Goal: Task Accomplishment & Management: Manage account settings

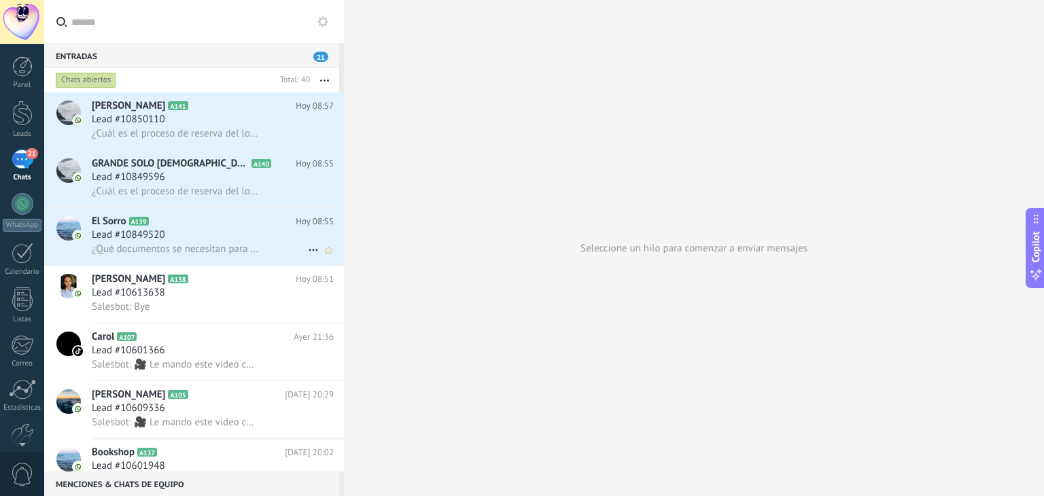
scroll to position [13, 0]
click at [196, 247] on span "¿Qué documentos se necesitan para solicitar crédito directo?" at bounding box center [175, 249] width 167 height 13
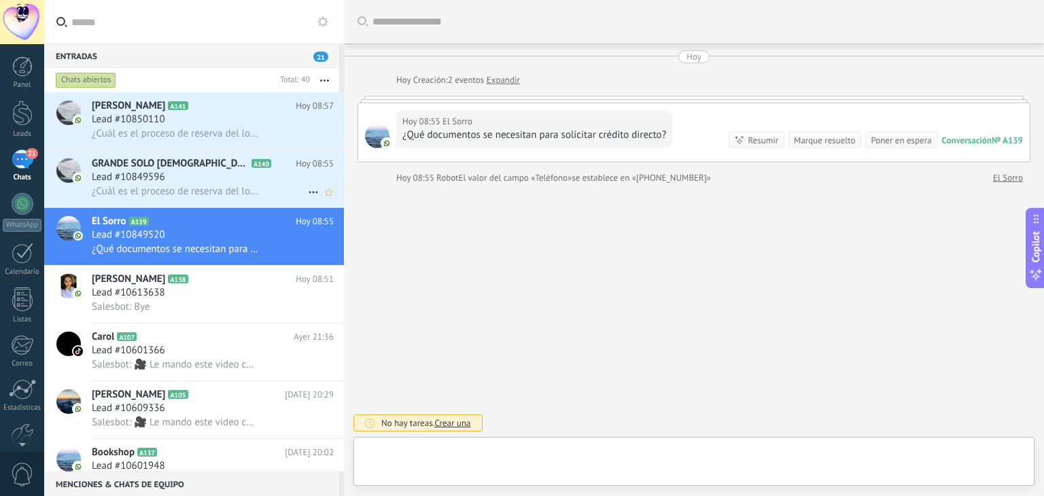
click at [209, 183] on div "Lead #10849596" at bounding box center [213, 178] width 242 height 14
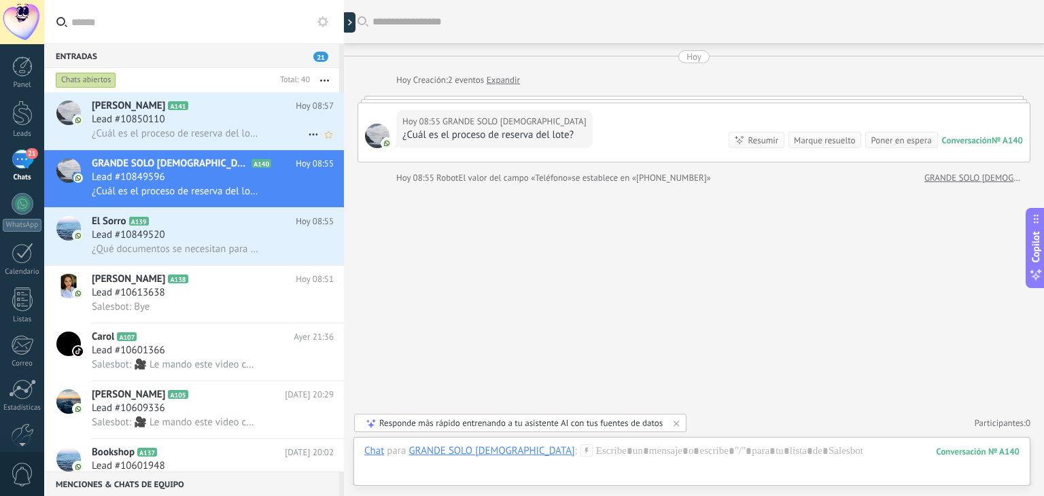
click at [188, 141] on h3 "¿Cuál es el proceso de reserva del lote?" at bounding box center [179, 134] width 174 height 14
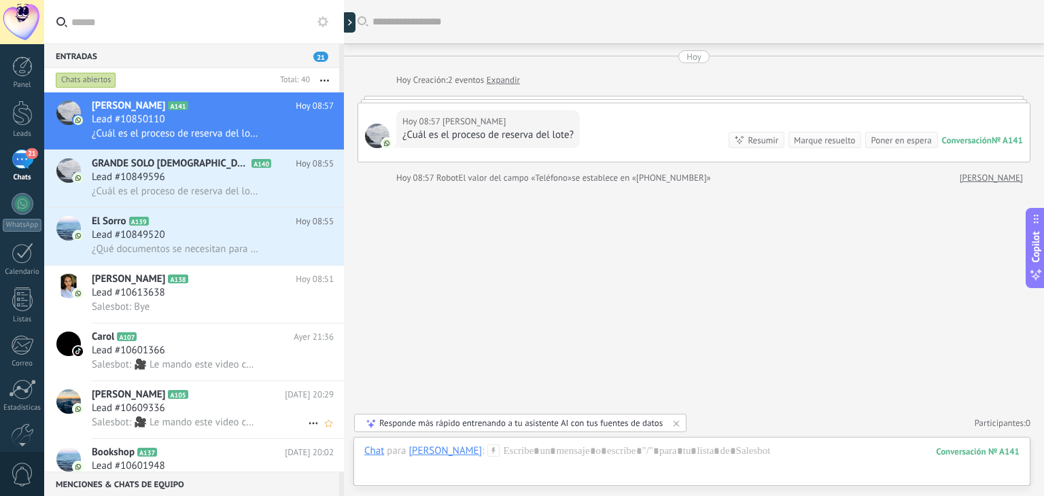
click at [183, 415] on div "Lead #10609336" at bounding box center [213, 409] width 242 height 14
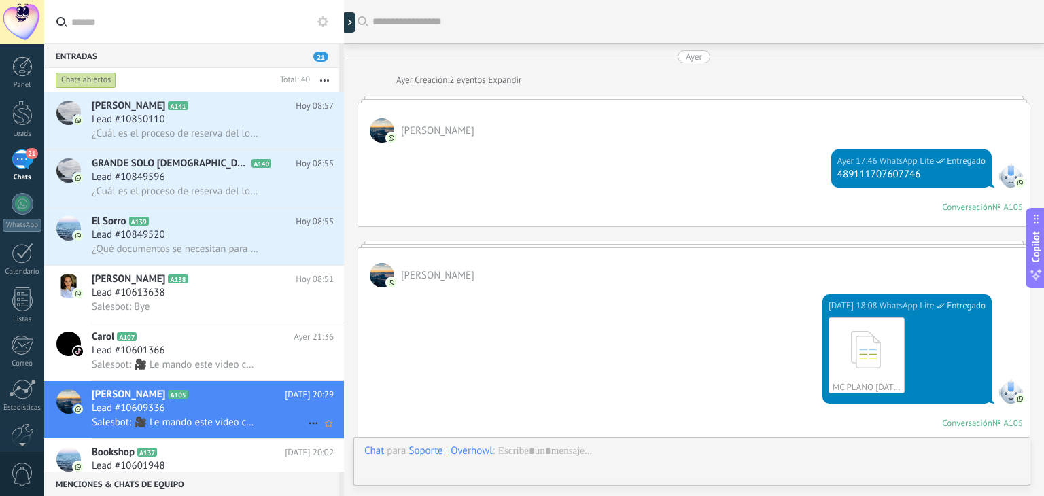
scroll to position [670, 0]
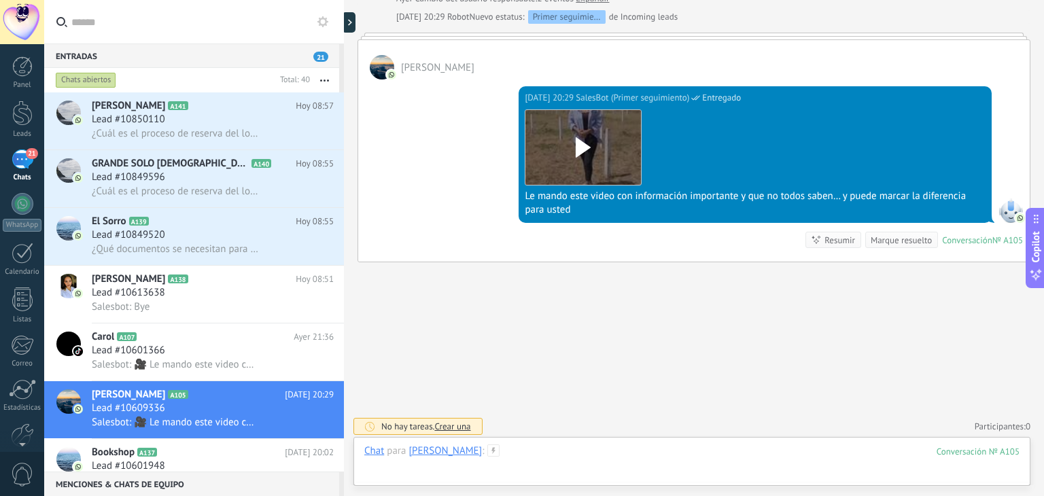
click at [500, 449] on div at bounding box center [691, 465] width 655 height 41
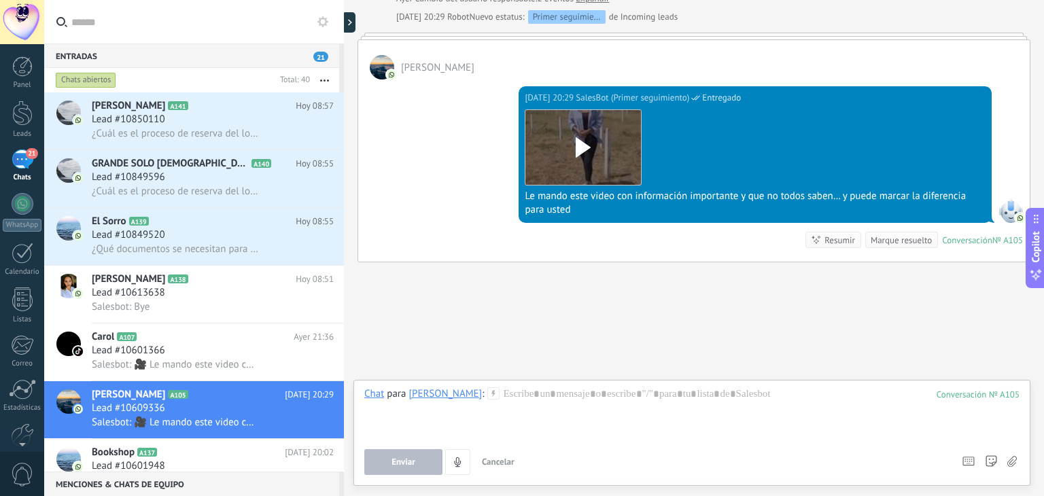
click at [500, 449] on button "Cancelar" at bounding box center [499, 462] width 44 height 26
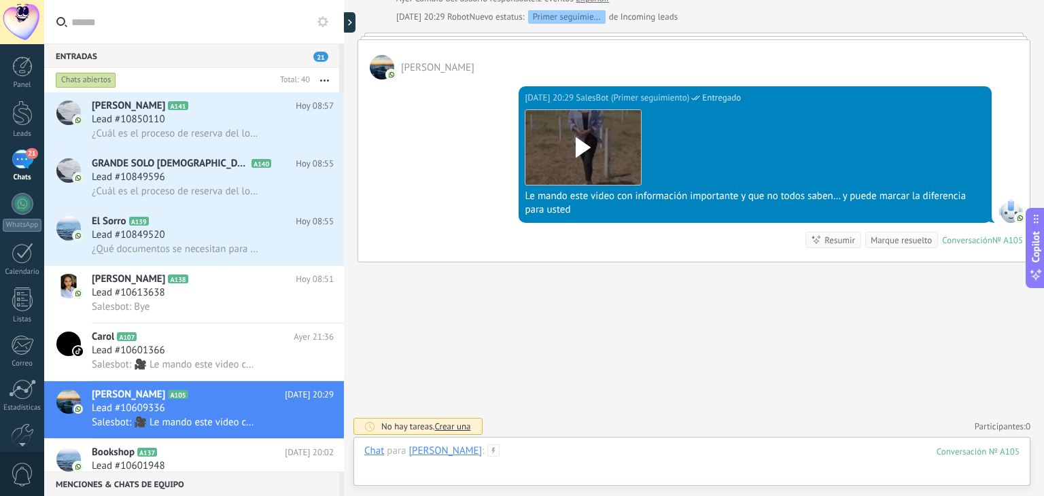
click at [498, 447] on div at bounding box center [691, 465] width 655 height 41
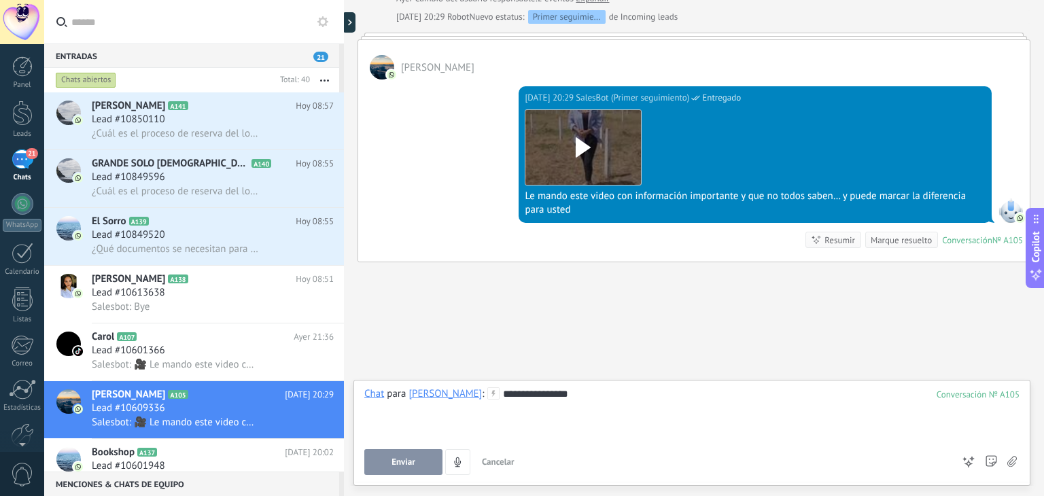
click at [394, 467] on span "Enviar" at bounding box center [404, 463] width 24 height 10
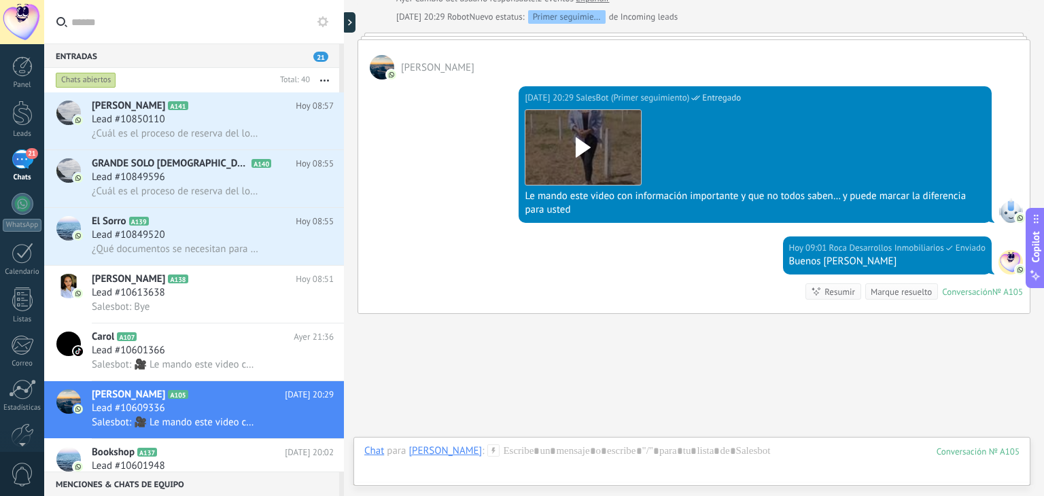
scroll to position [722, 0]
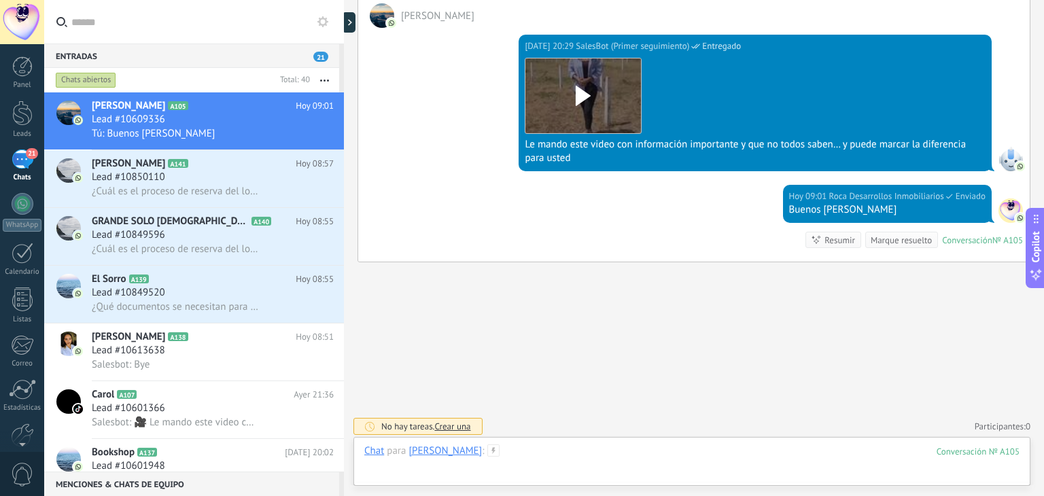
click at [504, 446] on div at bounding box center [691, 465] width 655 height 41
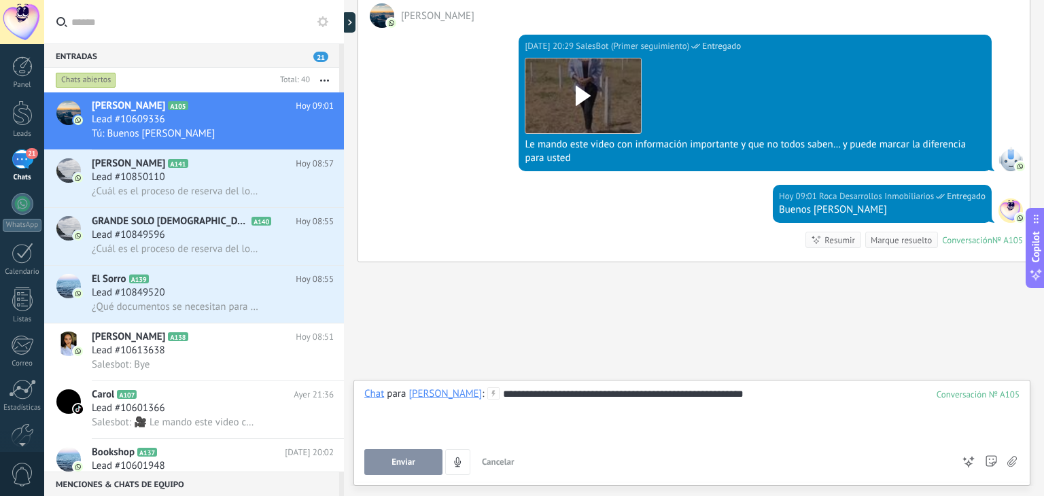
click at [403, 466] on span "Enviar" at bounding box center [404, 463] width 24 height 10
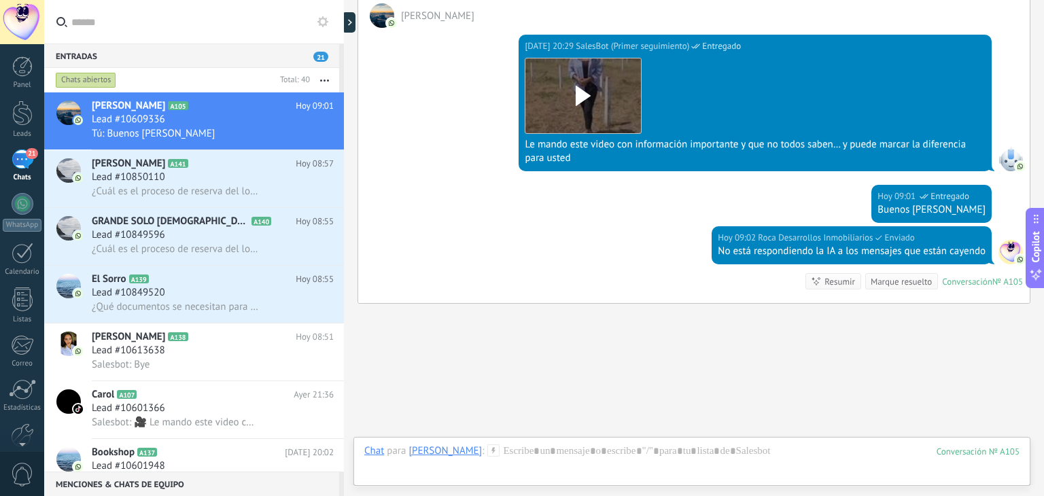
scroll to position [764, 0]
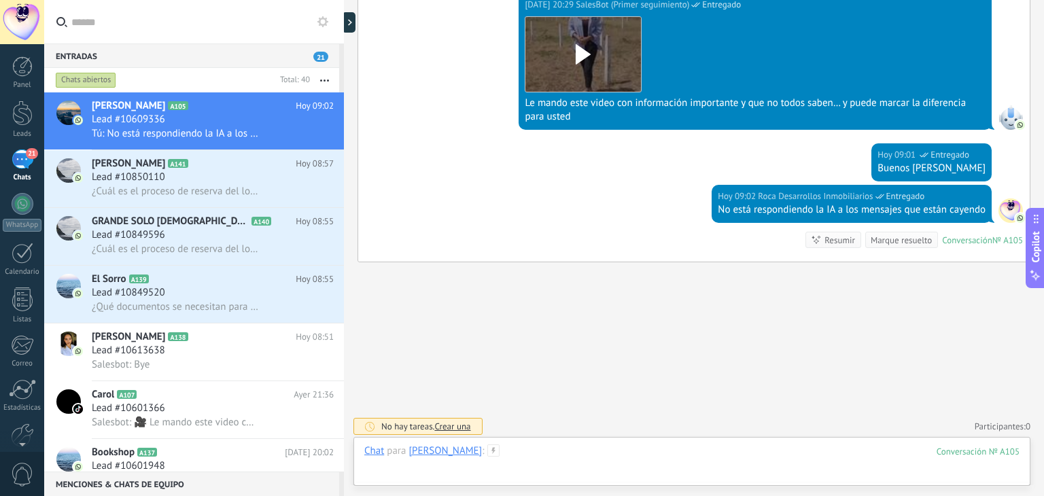
click at [551, 452] on div at bounding box center [691, 465] width 655 height 41
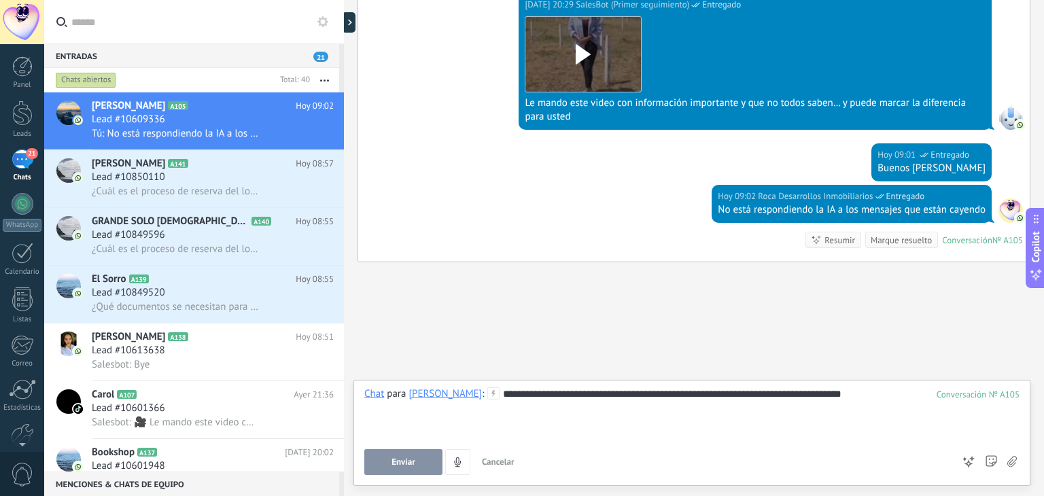
click at [413, 464] on span "Enviar" at bounding box center [404, 463] width 24 height 10
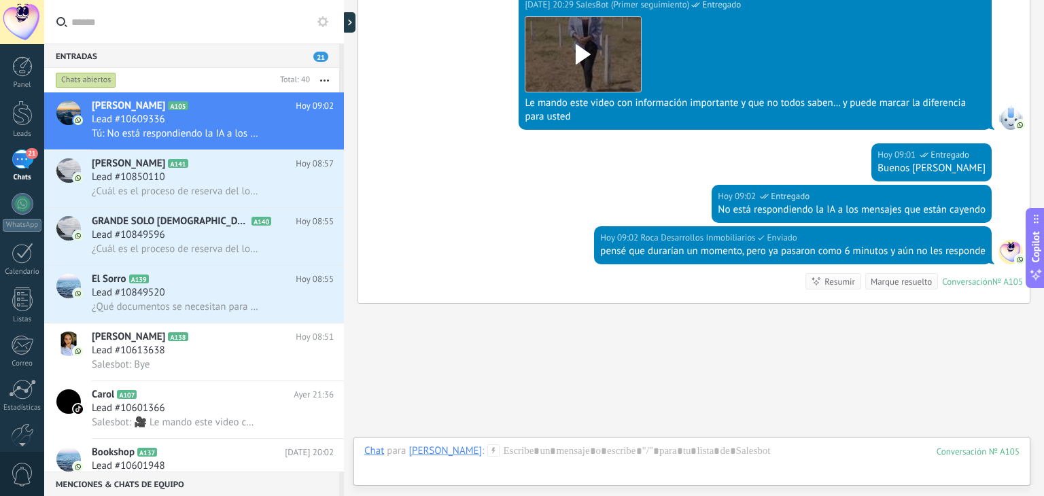
scroll to position [805, 0]
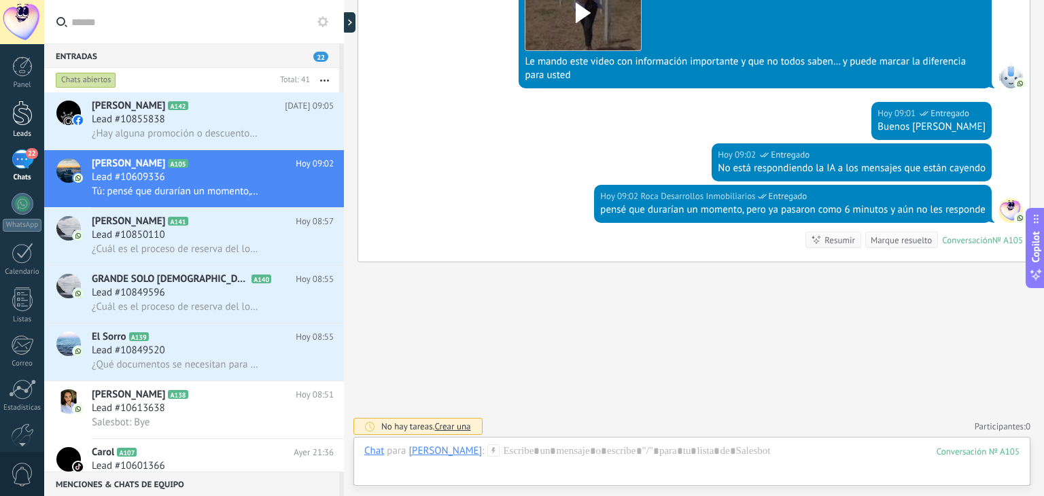
click at [22, 122] on div at bounding box center [22, 113] width 20 height 25
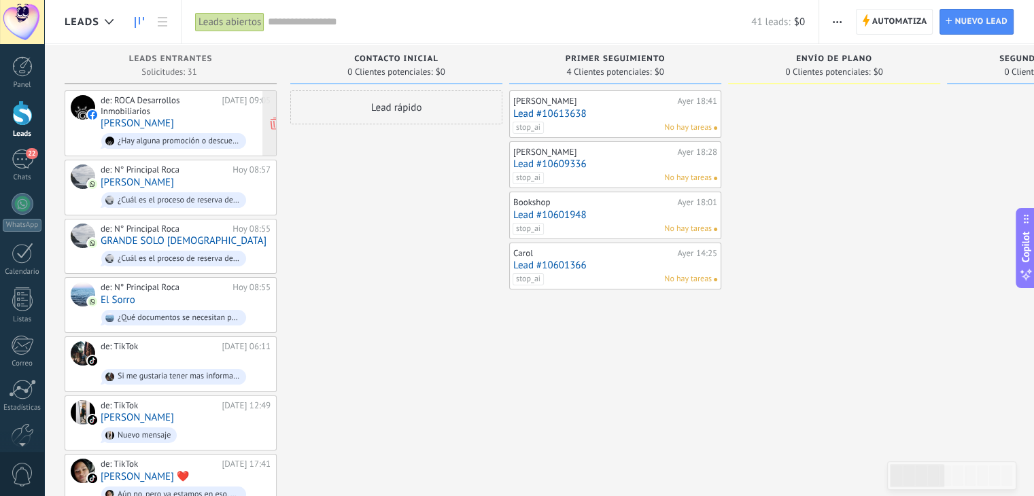
click at [185, 114] on div "de: ROCA Desarrollos Inmobiliarios" at bounding box center [159, 105] width 116 height 21
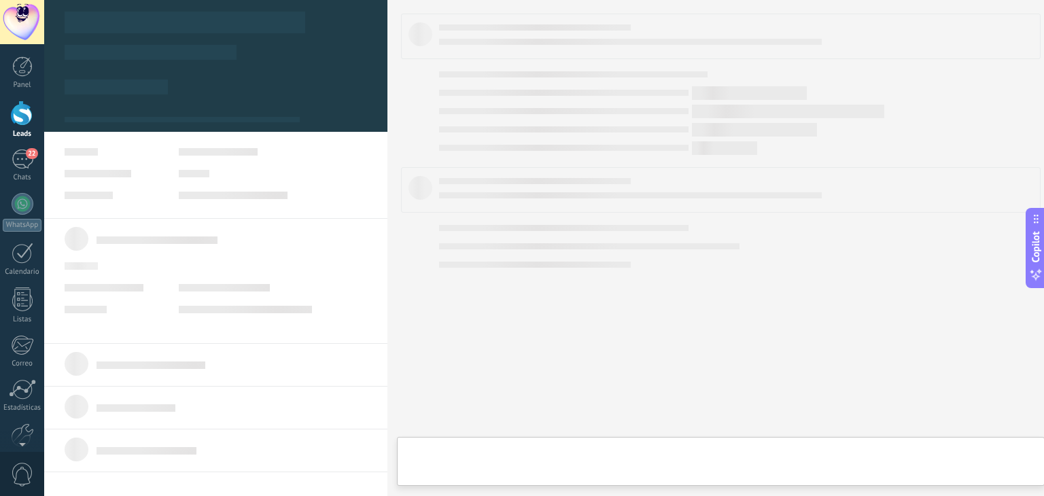
type textarea "**********"
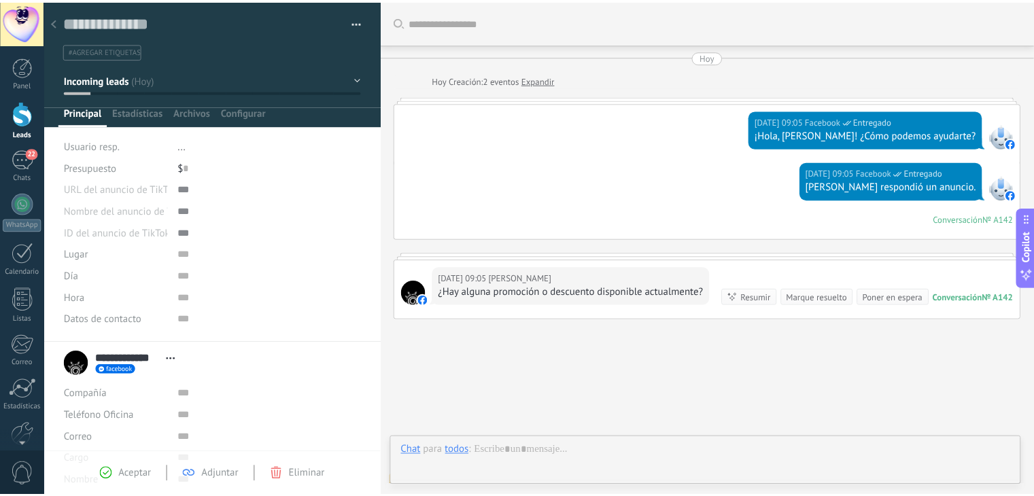
scroll to position [60, 0]
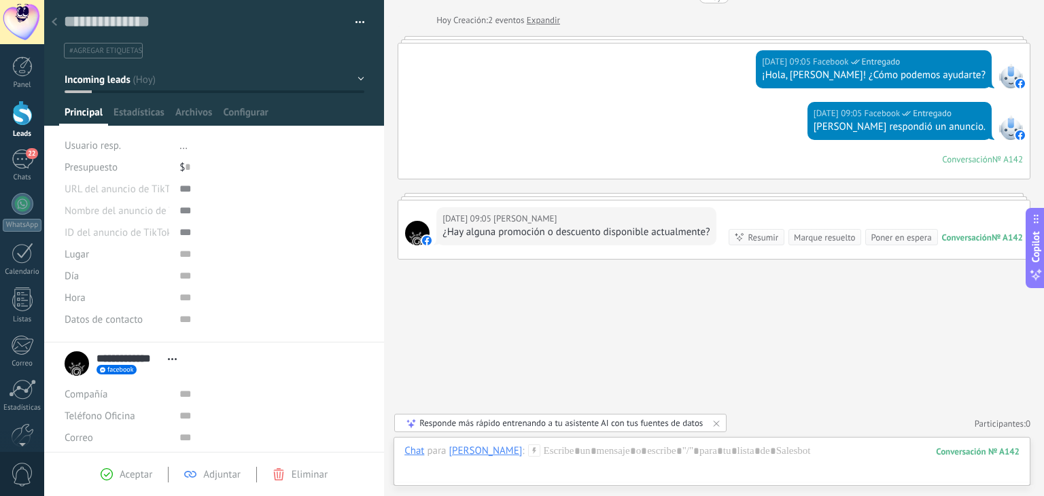
click at [20, 120] on div at bounding box center [22, 113] width 20 height 25
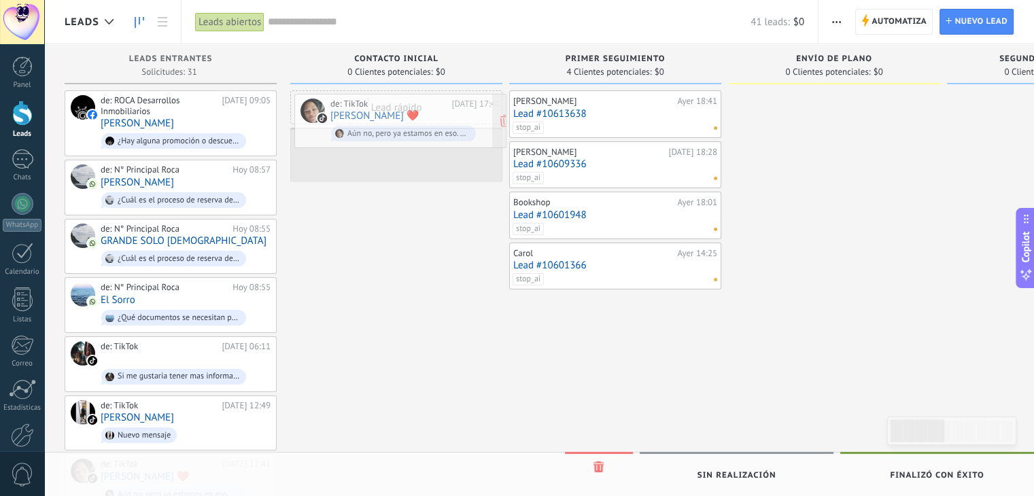
drag, startPoint x: 177, startPoint y: 468, endPoint x: 407, endPoint y: 114, distance: 422.8
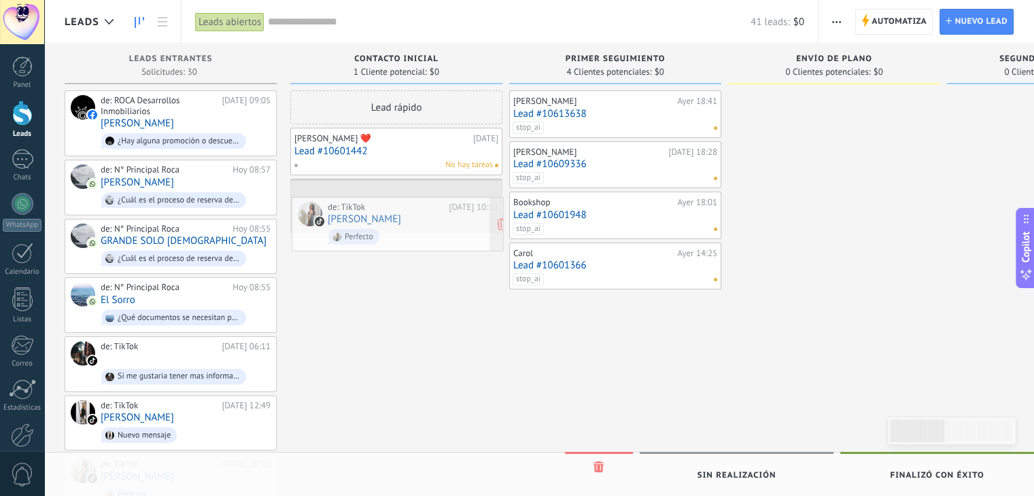
drag, startPoint x: 168, startPoint y: 463, endPoint x: 395, endPoint y: 211, distance: 338.9
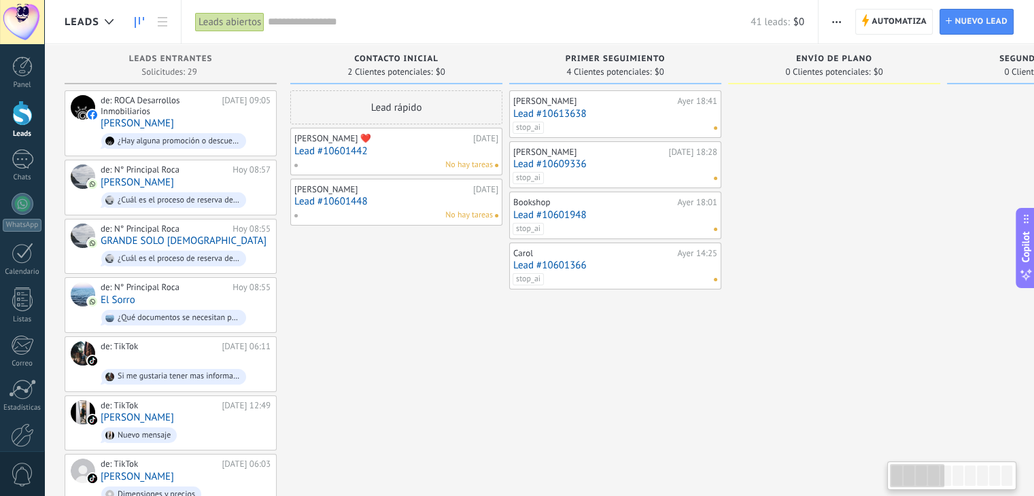
scroll to position [0, 1]
drag, startPoint x: 505, startPoint y: 400, endPoint x: 559, endPoint y: 267, distance: 144.3
drag, startPoint x: 341, startPoint y: 411, endPoint x: 359, endPoint y: 346, distance: 67.6
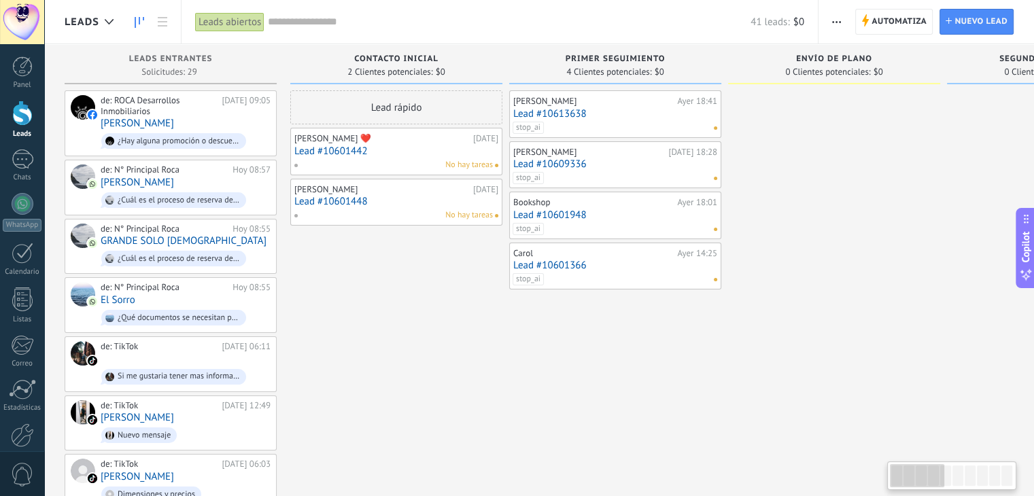
click at [392, 150] on link "Lead #10601442" at bounding box center [396, 152] width 204 height 12
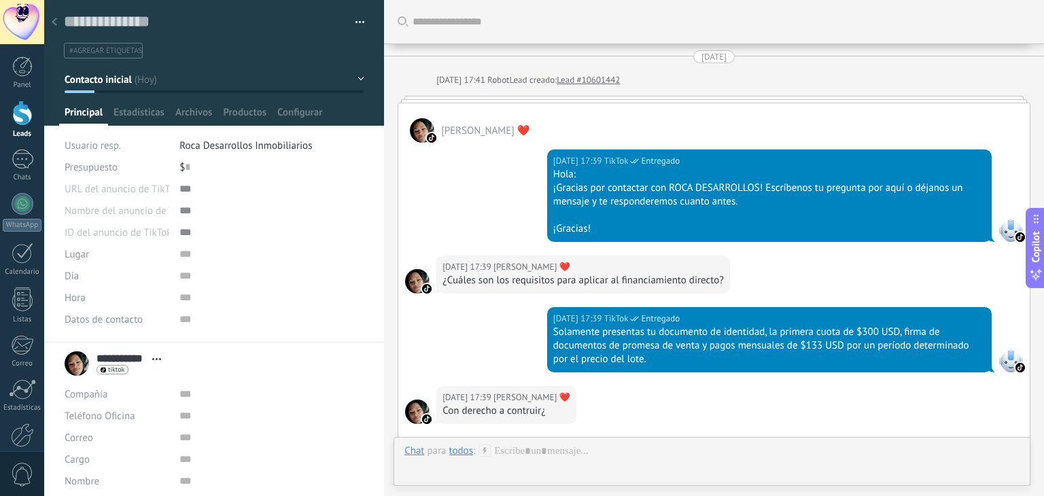
scroll to position [543, 0]
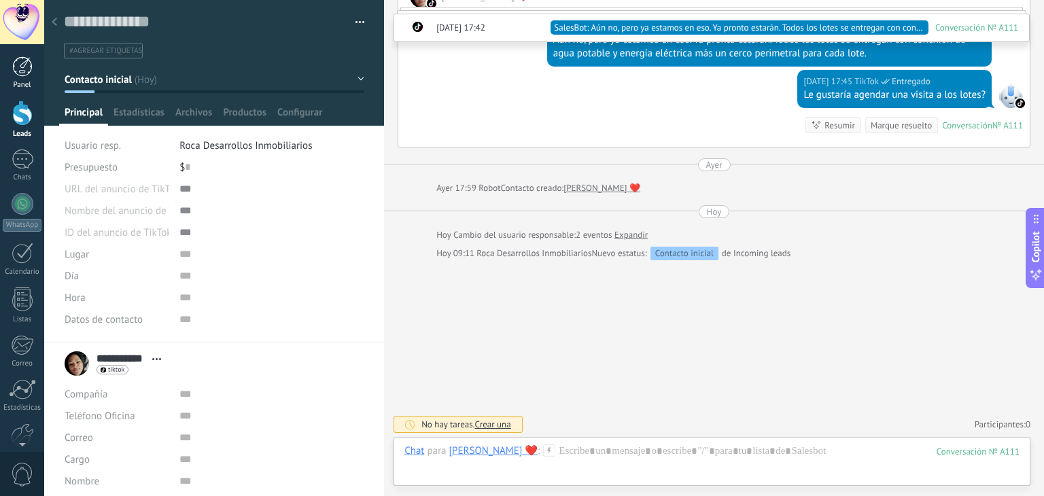
click at [19, 68] on div at bounding box center [22, 66] width 20 height 20
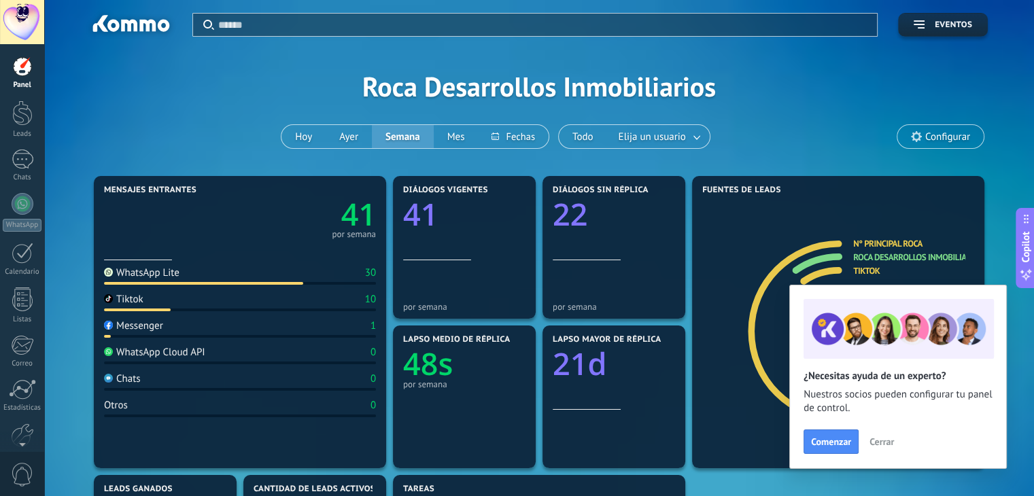
click at [887, 441] on span "Cerrar" at bounding box center [882, 442] width 24 height 10
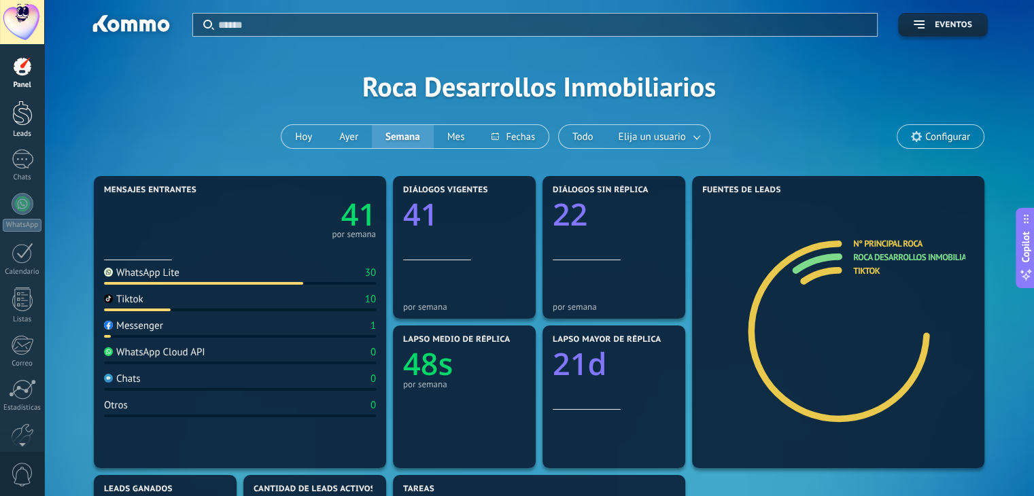
click at [19, 124] on div at bounding box center [22, 113] width 20 height 25
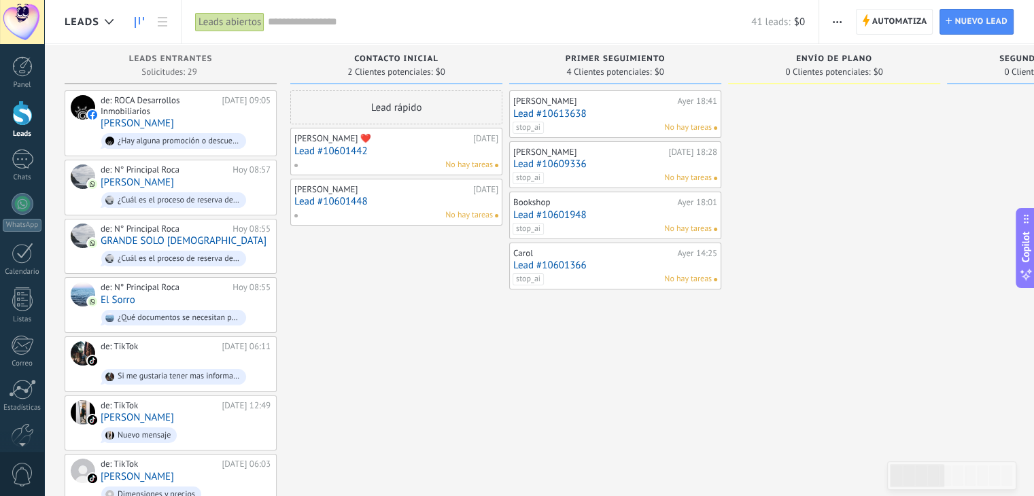
click at [583, 264] on link "Lead #10601366" at bounding box center [615, 266] width 204 height 12
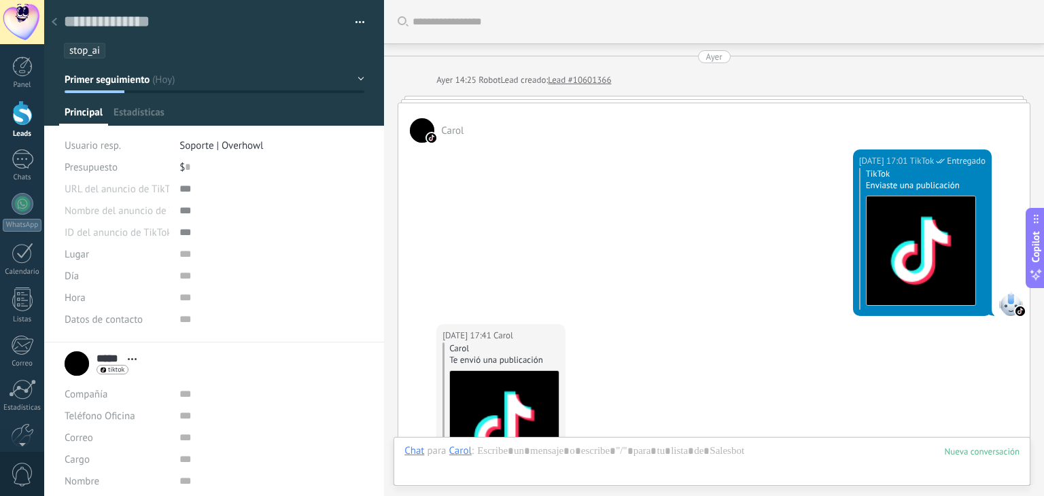
scroll to position [2978, 0]
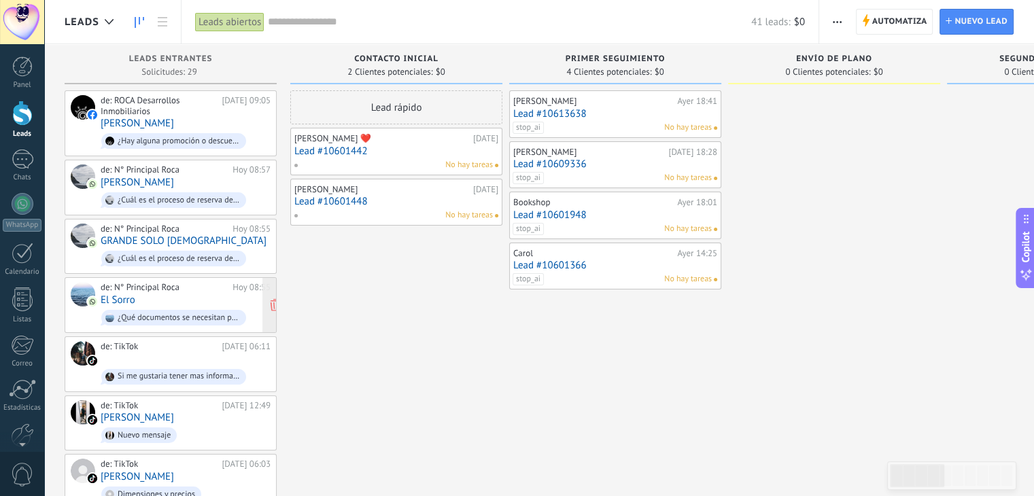
click at [171, 292] on div "de: N° Principal Roca Hoy 08:55 El Sorro ¿Qué documentos se necesitan para soli…" at bounding box center [186, 305] width 170 height 46
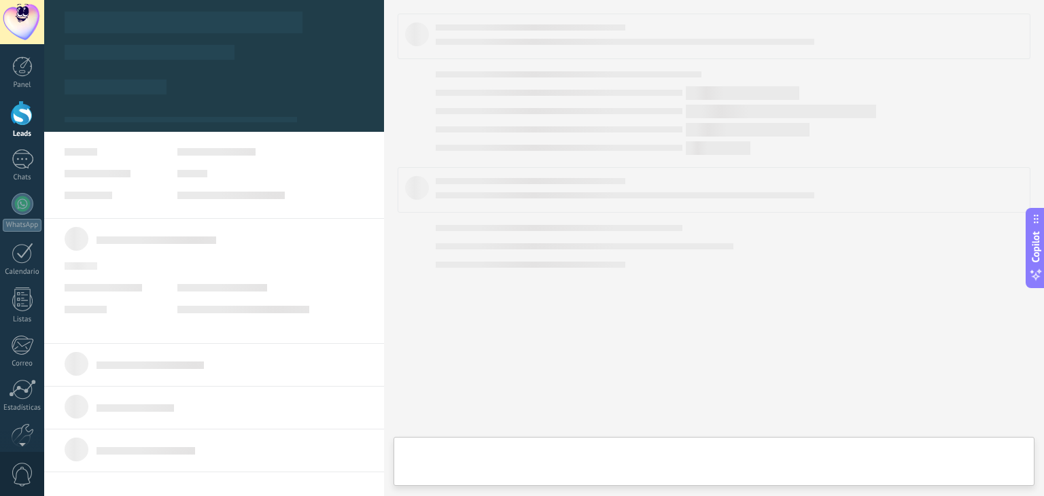
type textarea "**********"
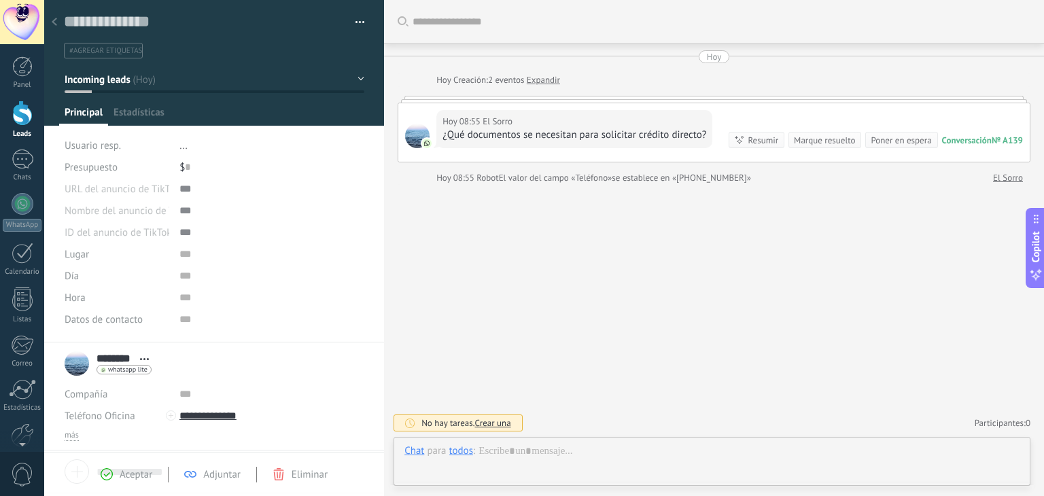
scroll to position [20, 0]
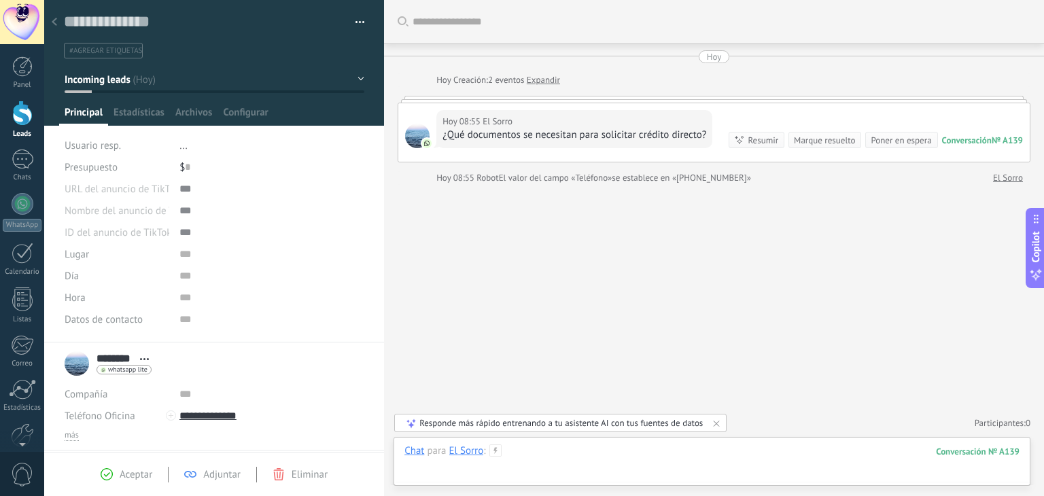
click at [539, 458] on div at bounding box center [712, 465] width 615 height 41
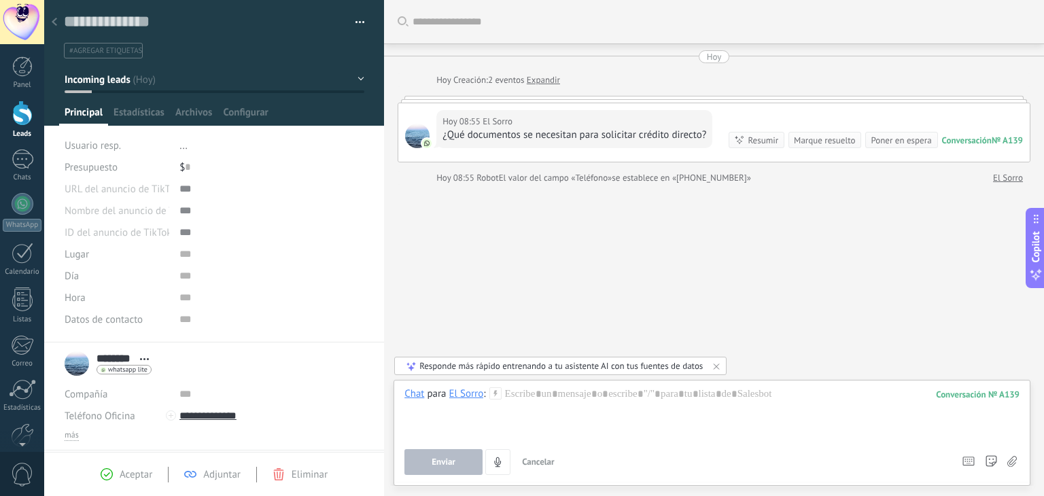
click at [588, 370] on div "Responde más rápido entrenando a tu asistente AI con tus fuentes de datos" at bounding box center [562, 366] width 284 height 12
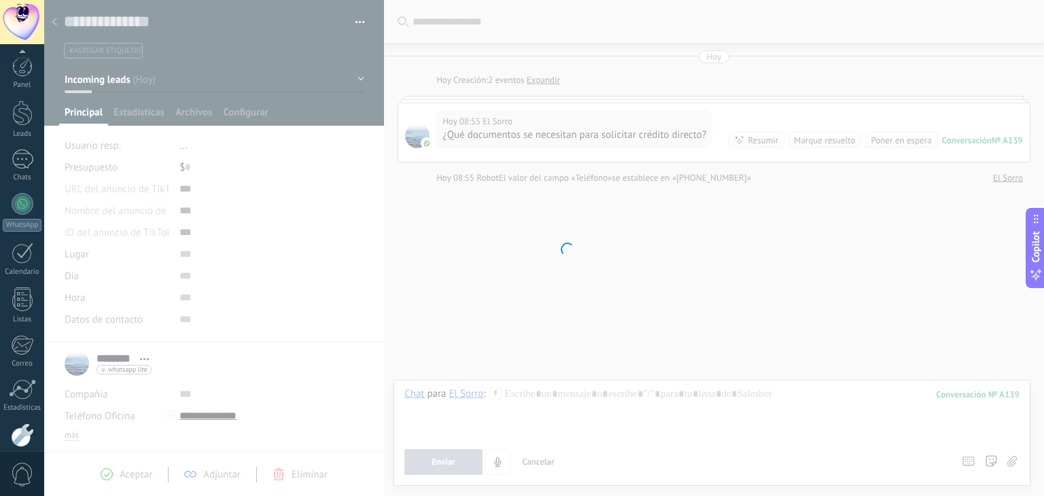
scroll to position [69, 0]
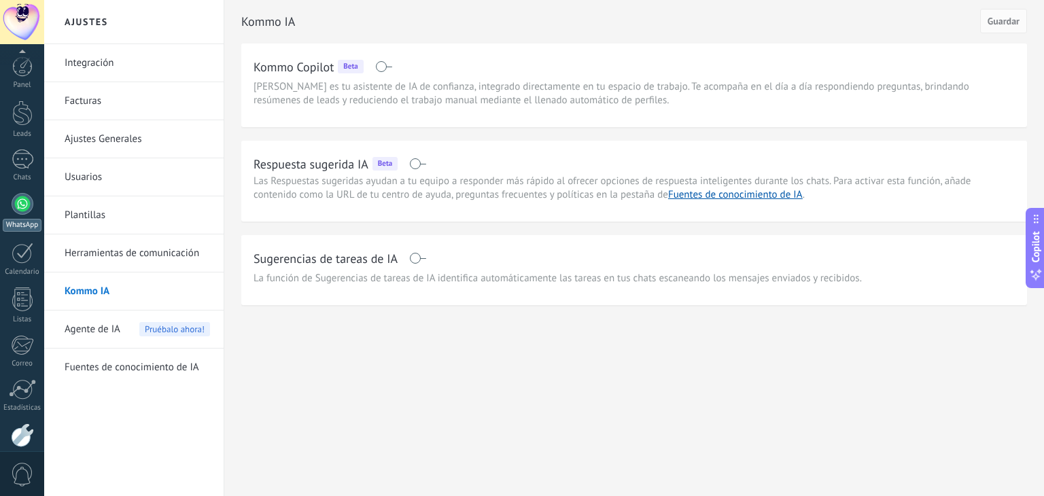
scroll to position [69, 0]
click at [18, 101] on link "Chats" at bounding box center [22, 97] width 44 height 33
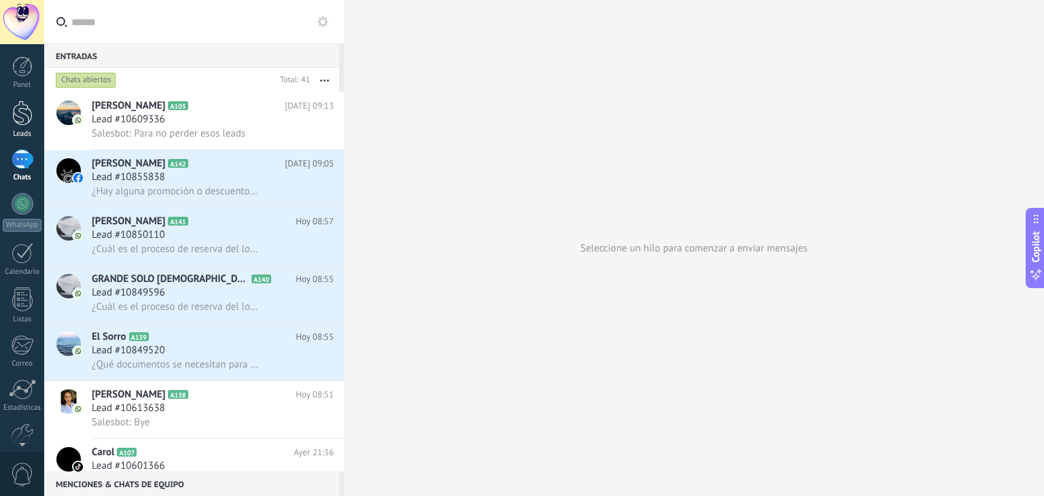
click at [20, 120] on div at bounding box center [22, 113] width 20 height 25
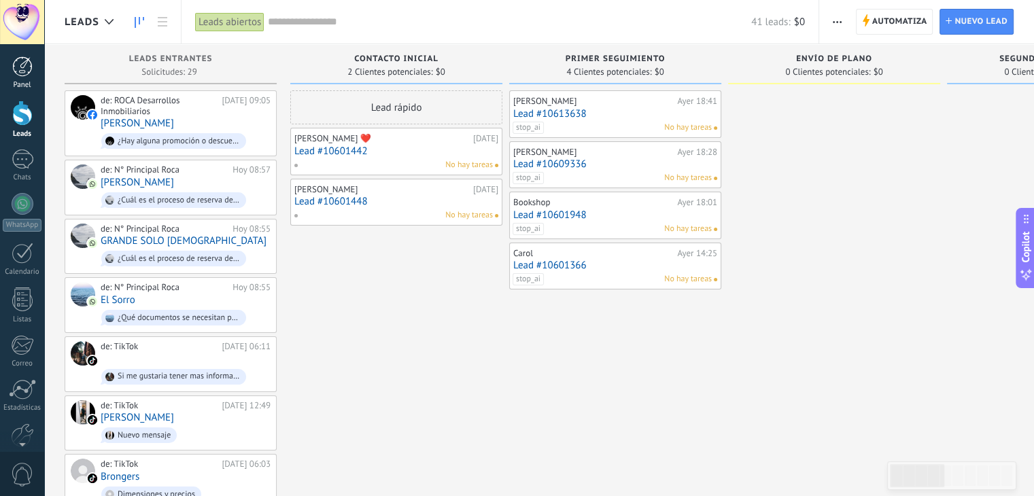
click at [24, 63] on div at bounding box center [22, 66] width 20 height 20
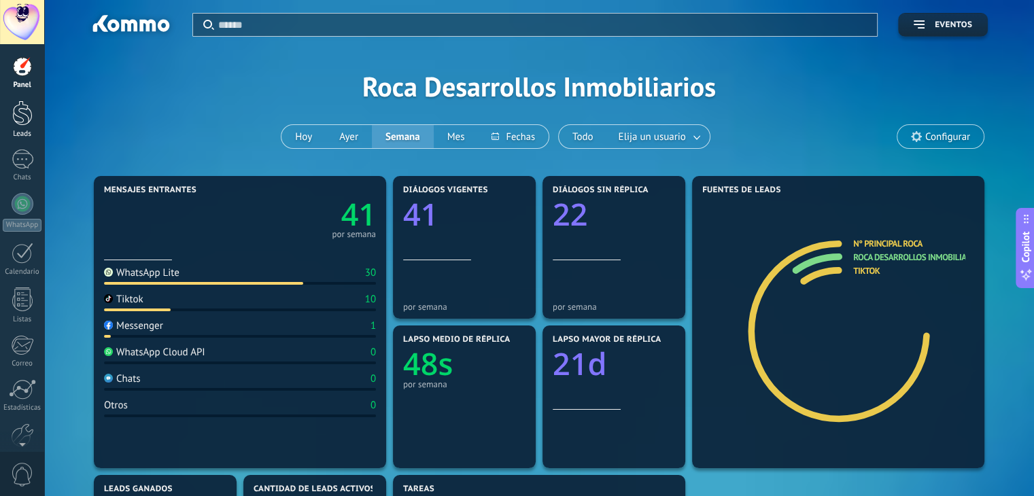
click at [27, 101] on div at bounding box center [22, 113] width 20 height 25
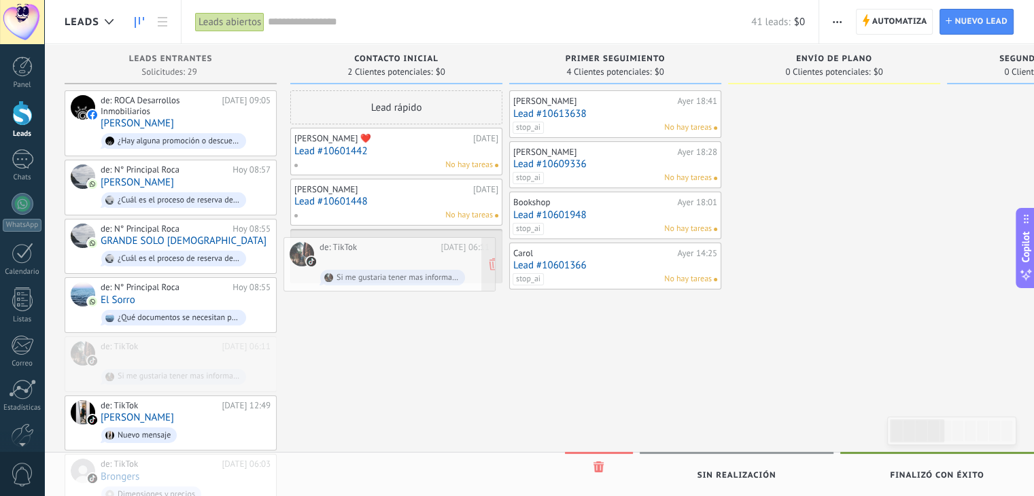
drag, startPoint x: 165, startPoint y: 361, endPoint x: 383, endPoint y: 266, distance: 238.7
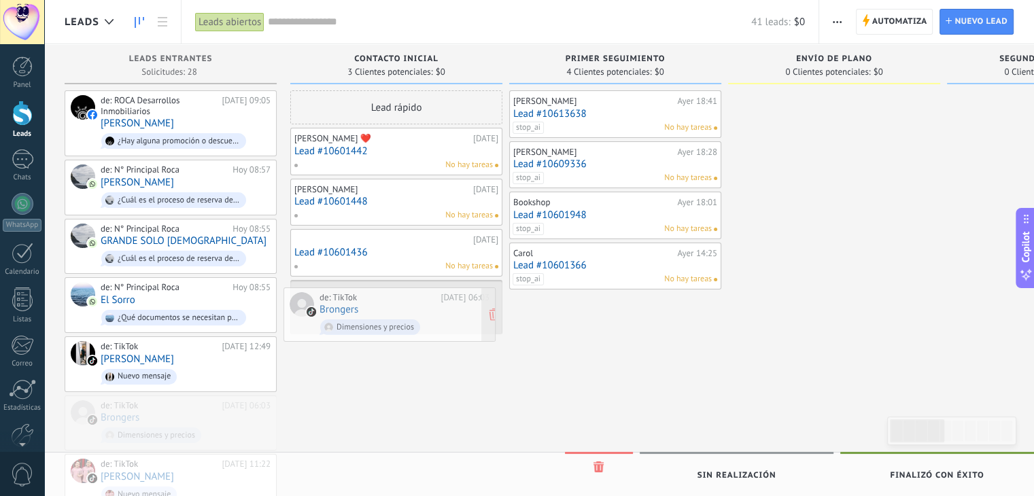
drag, startPoint x: 130, startPoint y: 409, endPoint x: 349, endPoint y: 305, distance: 242.1
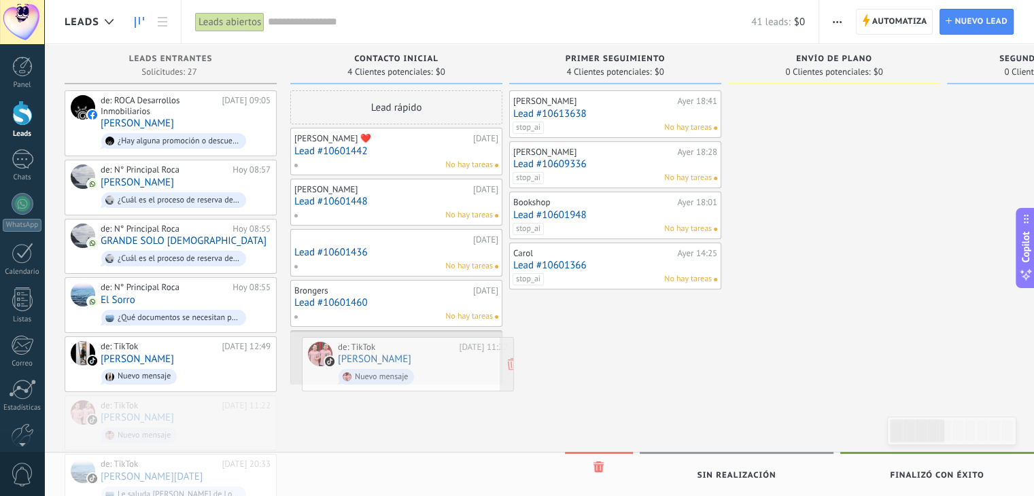
drag, startPoint x: 171, startPoint y: 424, endPoint x: 409, endPoint y: 370, distance: 243.3
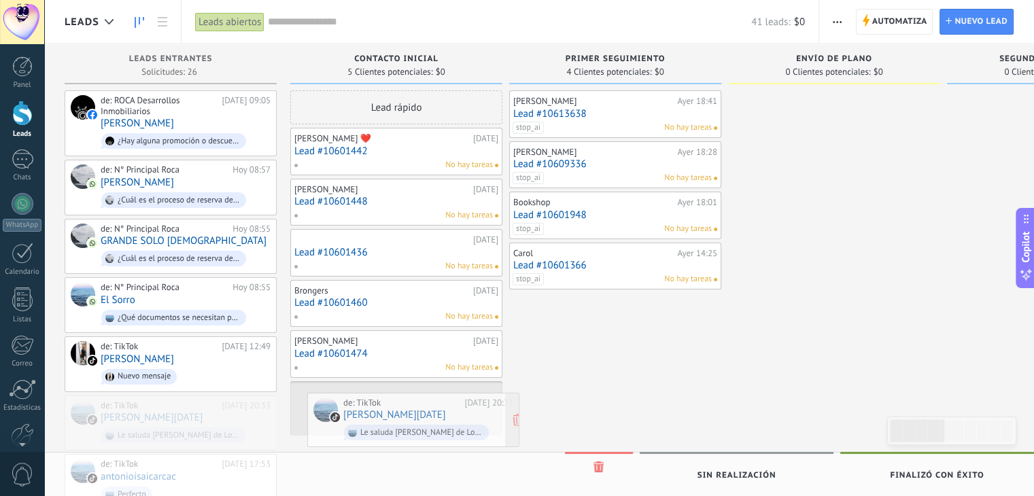
drag, startPoint x: 155, startPoint y: 417, endPoint x: 398, endPoint y: 420, distance: 242.7
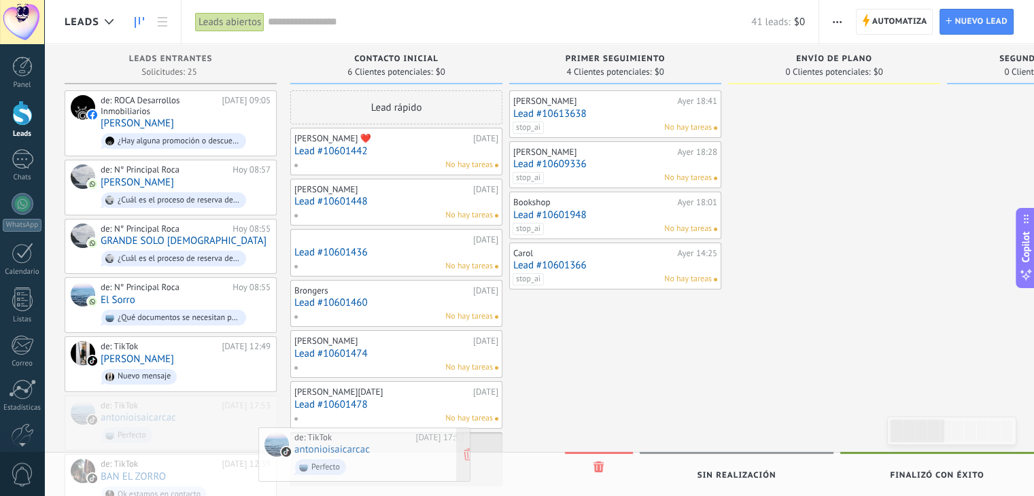
drag, startPoint x: 148, startPoint y: 422, endPoint x: 341, endPoint y: 458, distance: 197.2
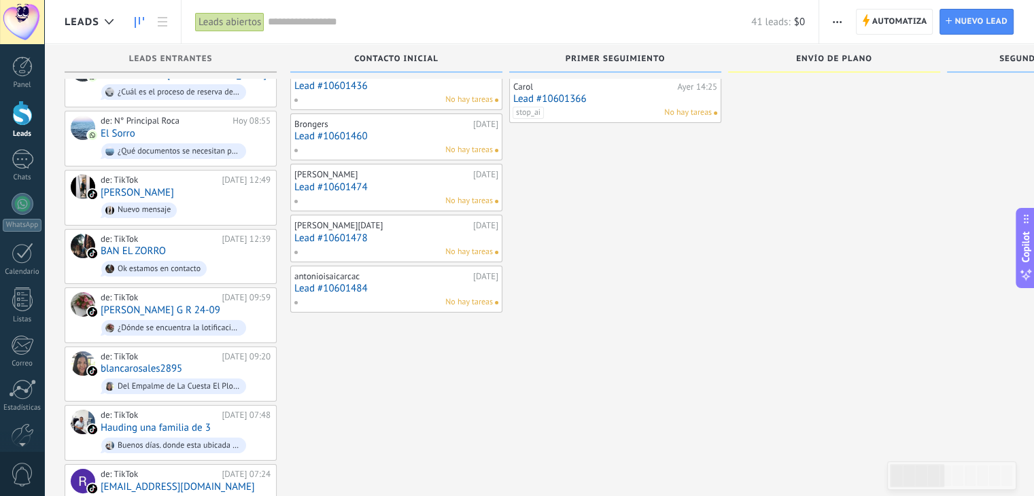
scroll to position [171, 0]
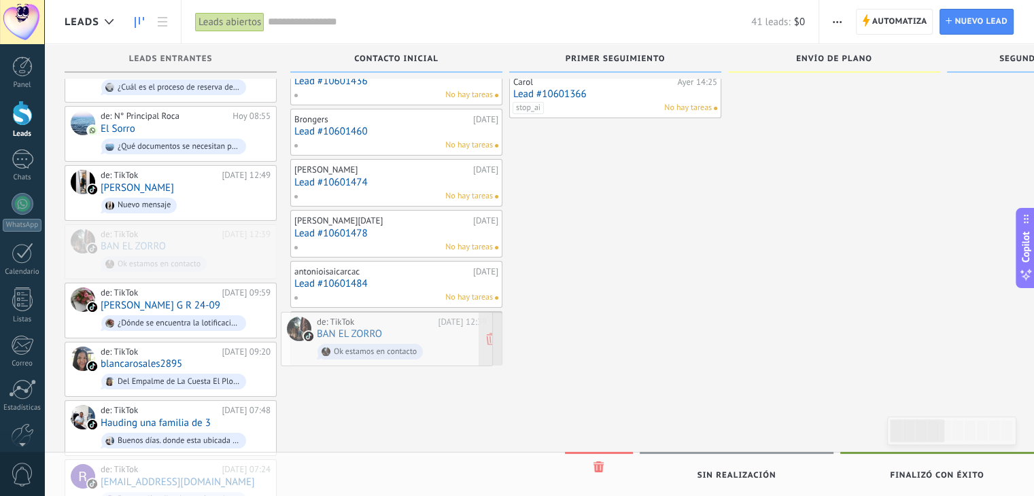
drag, startPoint x: 129, startPoint y: 231, endPoint x: 345, endPoint y: 324, distance: 235.4
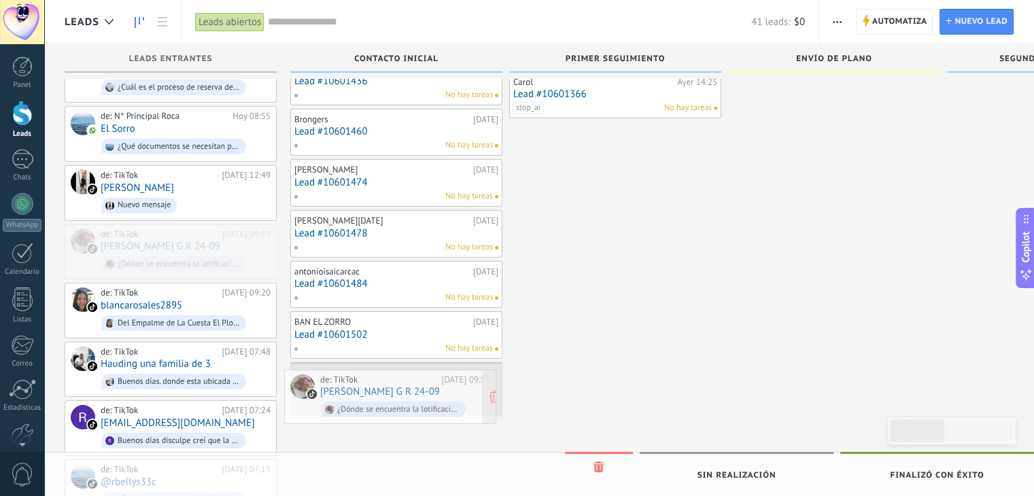
drag, startPoint x: 118, startPoint y: 234, endPoint x: 337, endPoint y: 384, distance: 266.1
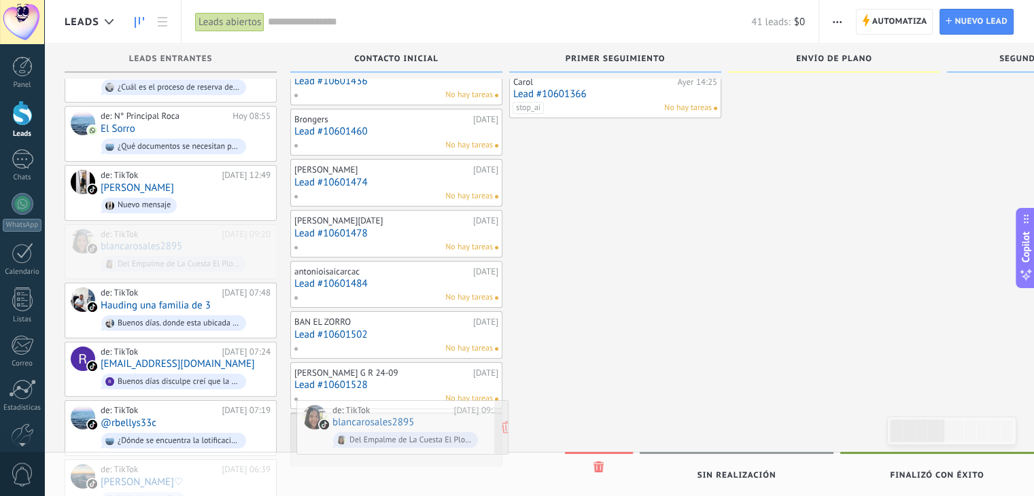
drag, startPoint x: 137, startPoint y: 237, endPoint x: 369, endPoint y: 417, distance: 294.1
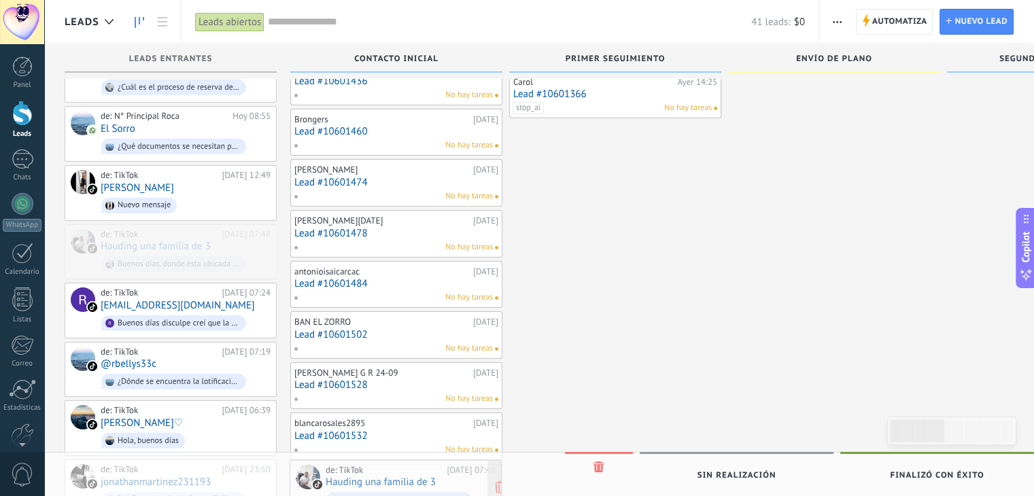
drag, startPoint x: 170, startPoint y: 235, endPoint x: 396, endPoint y: 476, distance: 330.0
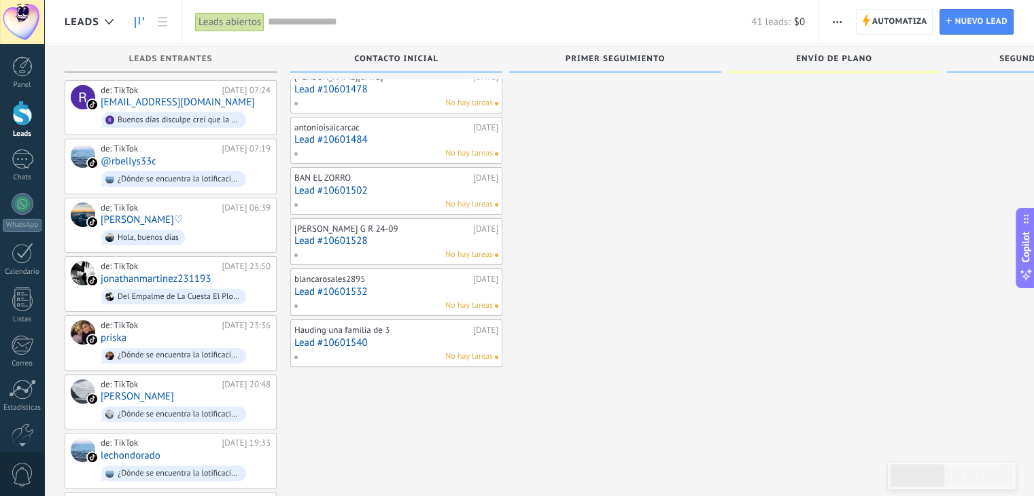
scroll to position [317, 0]
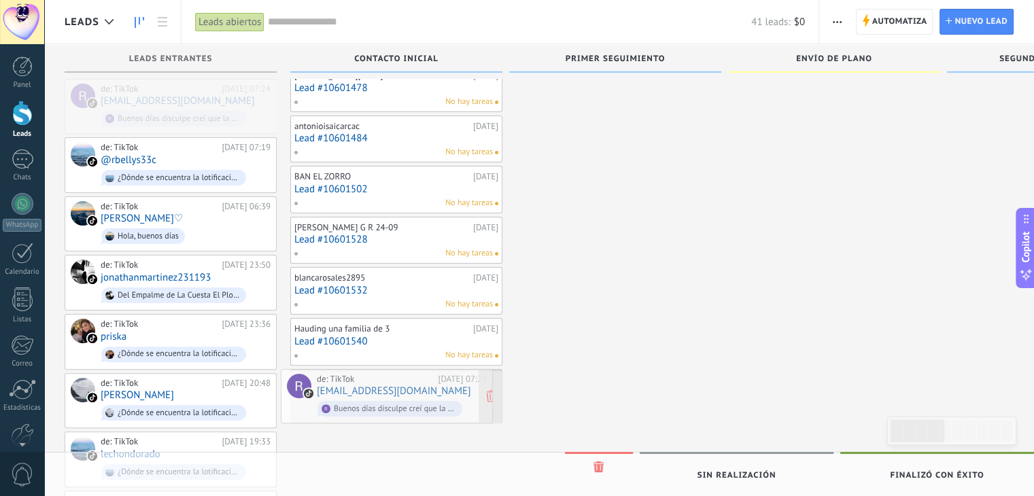
drag, startPoint x: 113, startPoint y: 90, endPoint x: 329, endPoint y: 385, distance: 365.3
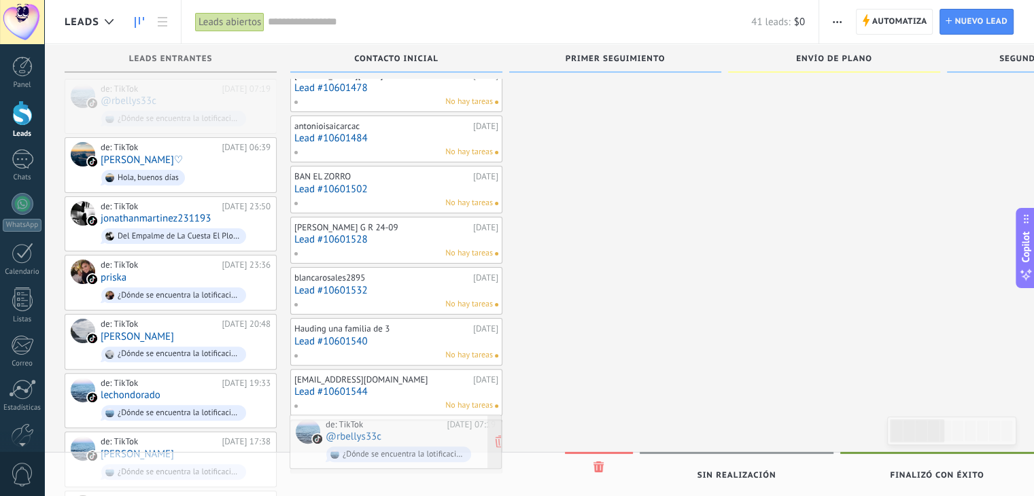
drag, startPoint x: 153, startPoint y: 99, endPoint x: 378, endPoint y: 440, distance: 408.8
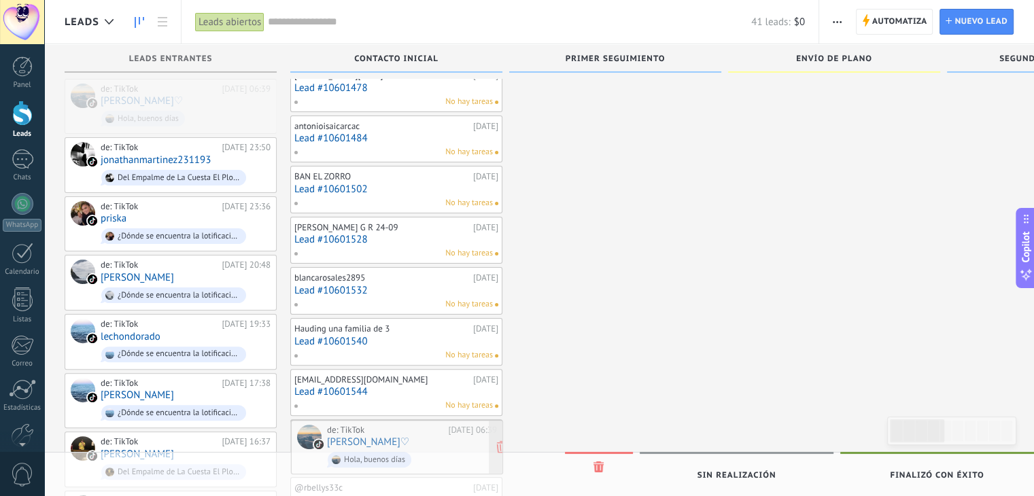
drag, startPoint x: 152, startPoint y: 91, endPoint x: 379, endPoint y: 438, distance: 414.1
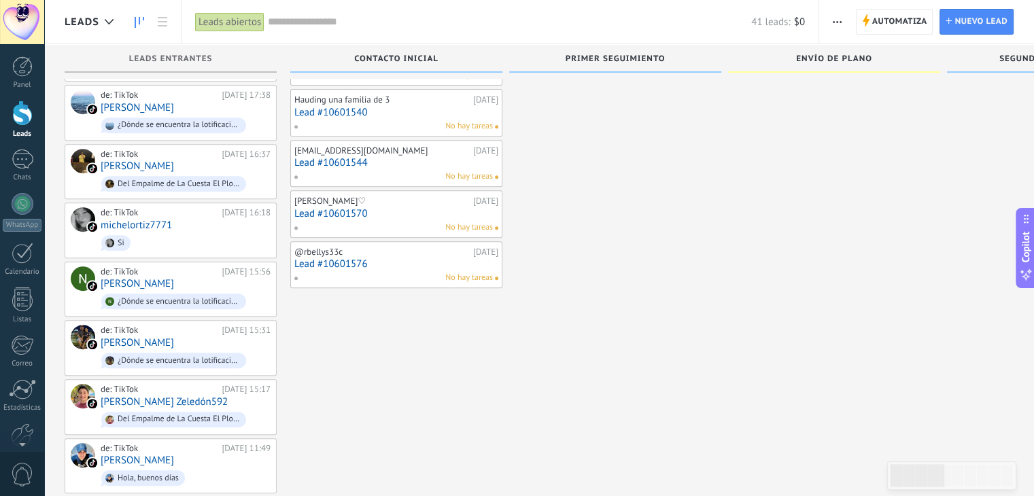
scroll to position [619, 0]
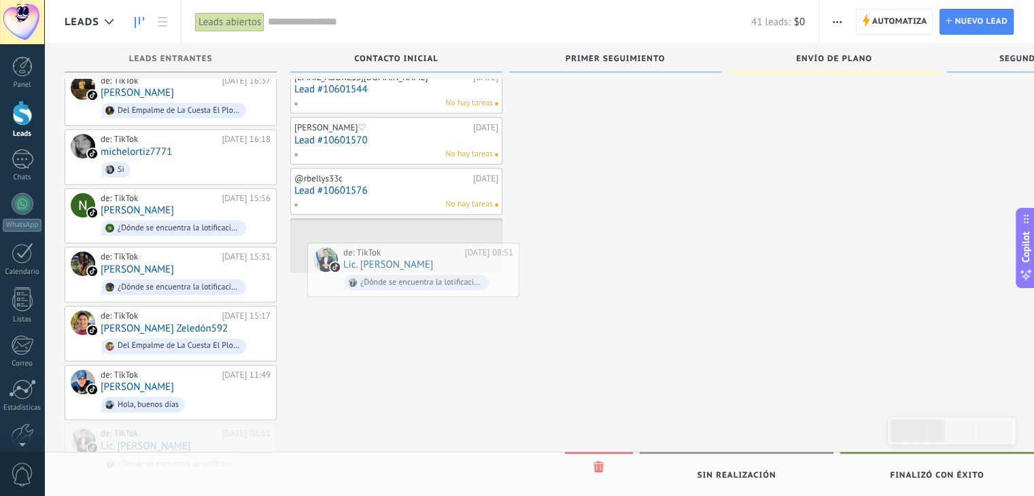
drag, startPoint x: 131, startPoint y: 430, endPoint x: 373, endPoint y: 263, distance: 294.4
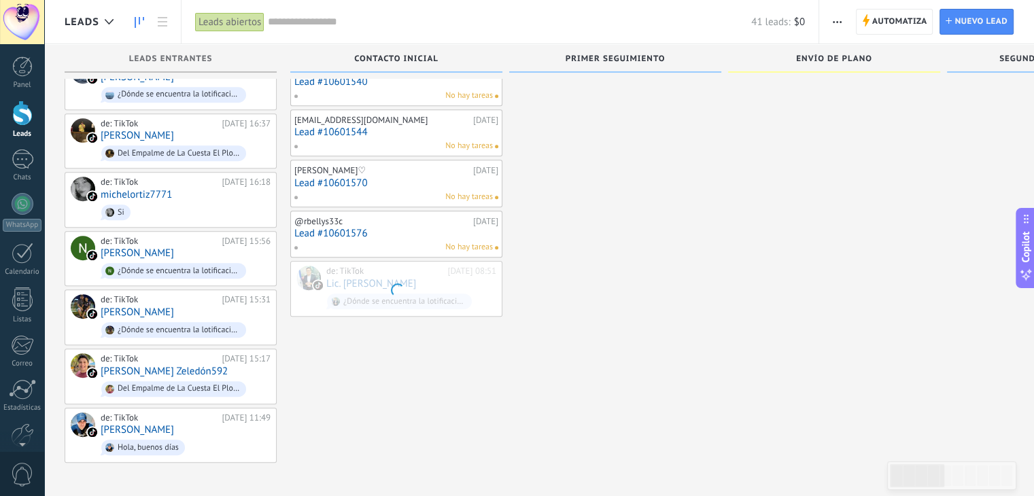
scroll to position [562, 0]
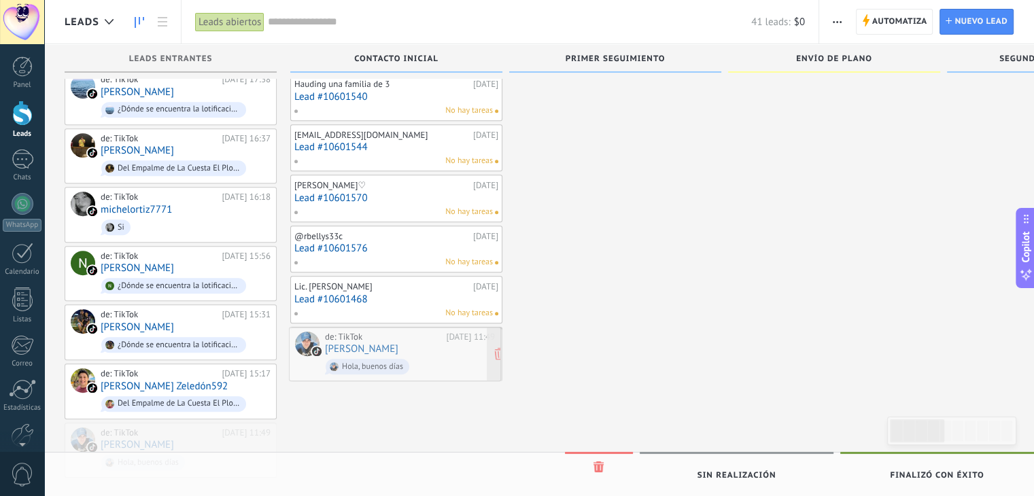
drag, startPoint x: 154, startPoint y: 426, endPoint x: 378, endPoint y: 344, distance: 239.0
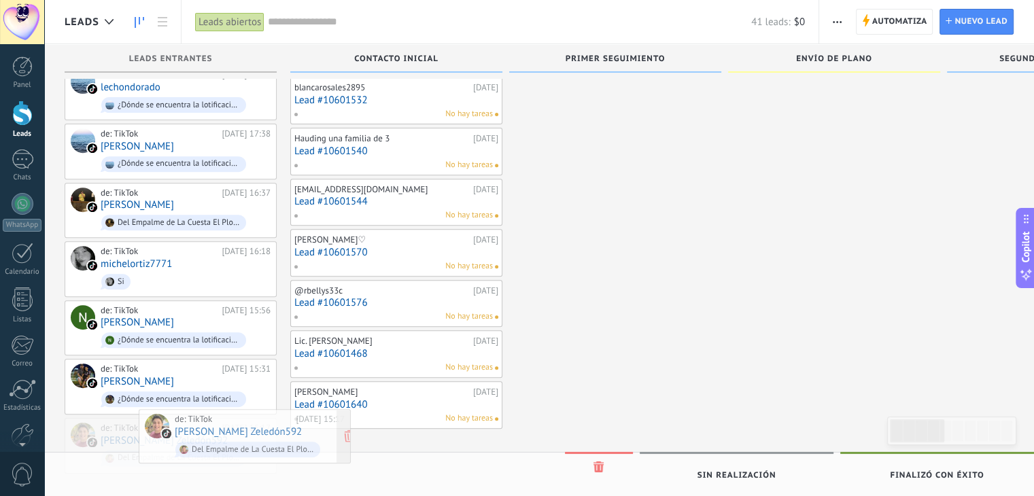
scroll to position [530, 0]
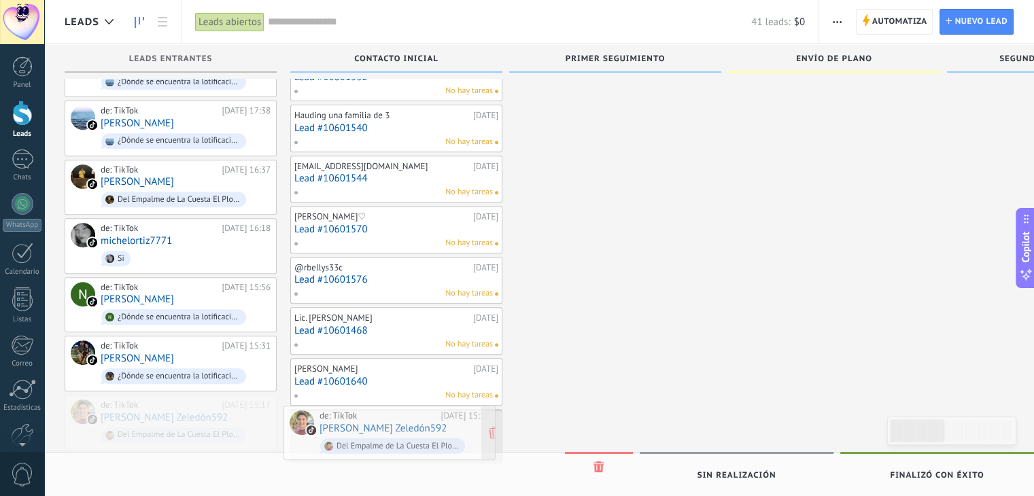
drag, startPoint x: 148, startPoint y: 424, endPoint x: 367, endPoint y: 422, distance: 218.9
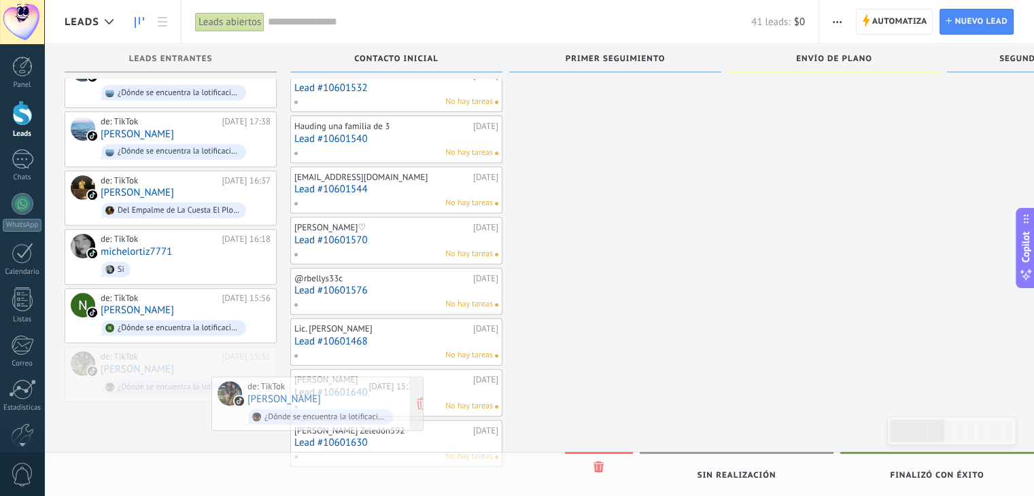
scroll to position [558, 0]
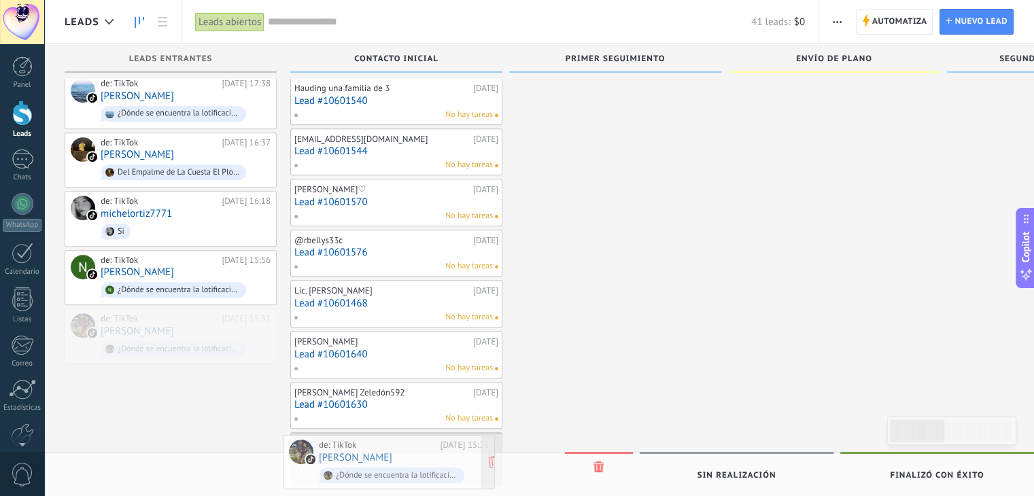
drag, startPoint x: 133, startPoint y: 347, endPoint x: 352, endPoint y: 447, distance: 240.1
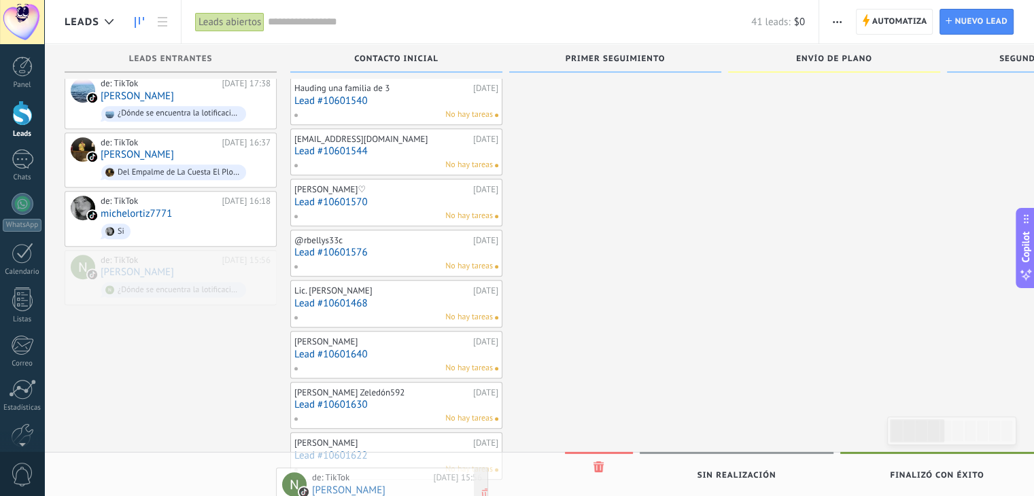
drag, startPoint x: 177, startPoint y: 252, endPoint x: 388, endPoint y: 481, distance: 311.8
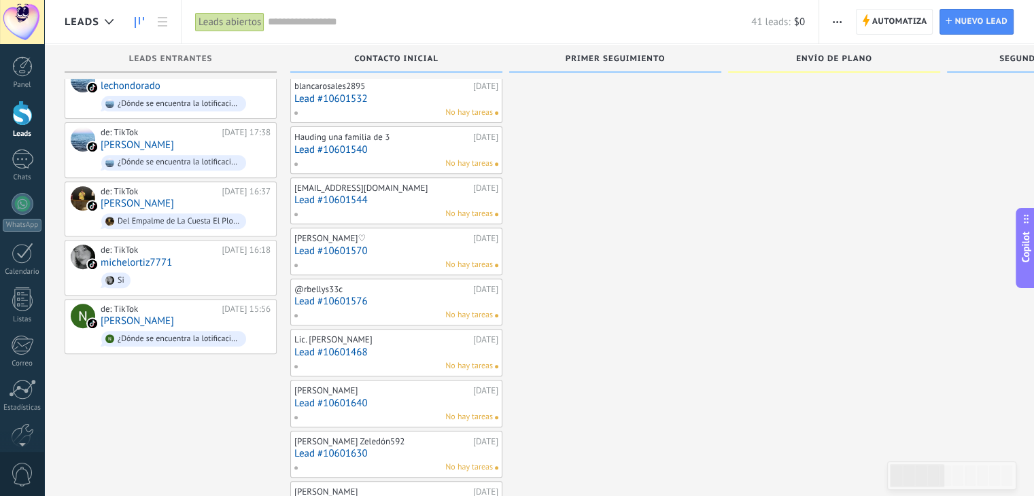
scroll to position [570, 0]
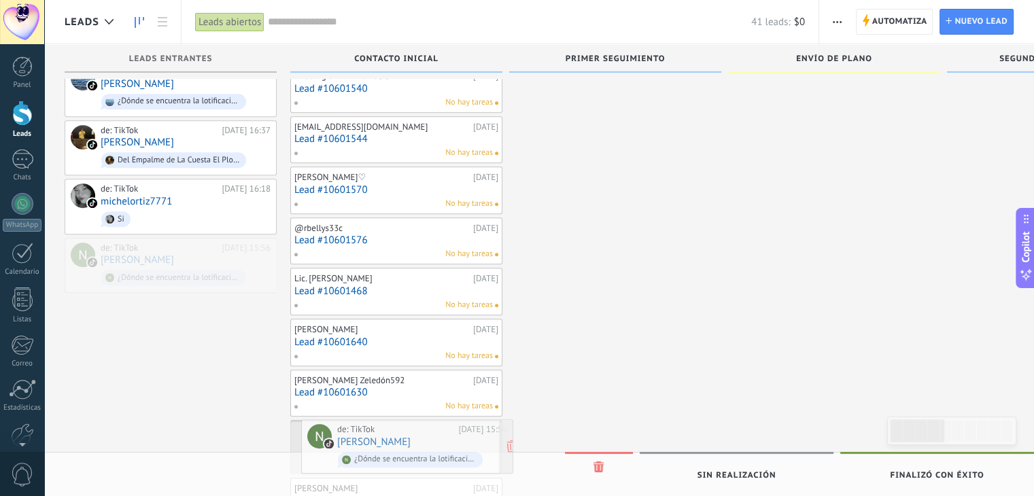
drag, startPoint x: 112, startPoint y: 248, endPoint x: 347, endPoint y: 441, distance: 304.5
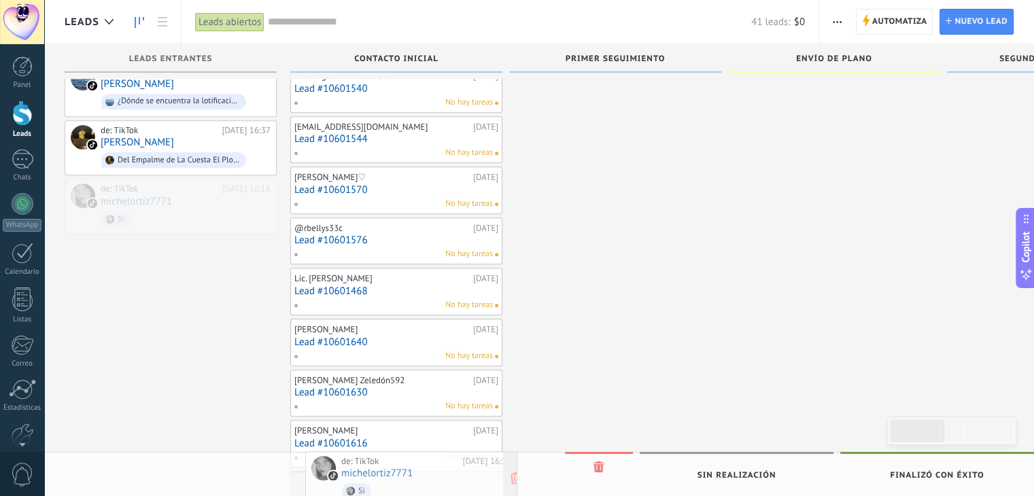
drag, startPoint x: 136, startPoint y: 186, endPoint x: 377, endPoint y: 468, distance: 371.4
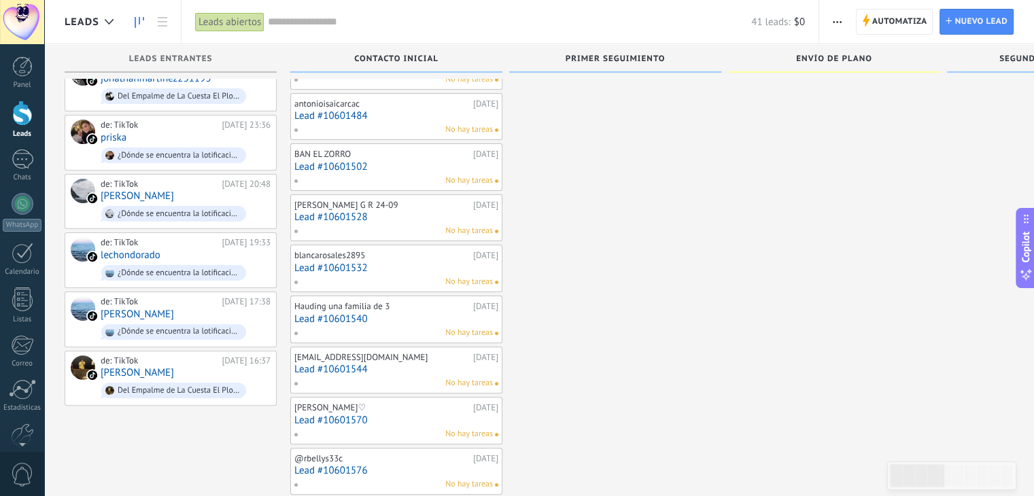
scroll to position [335, 0]
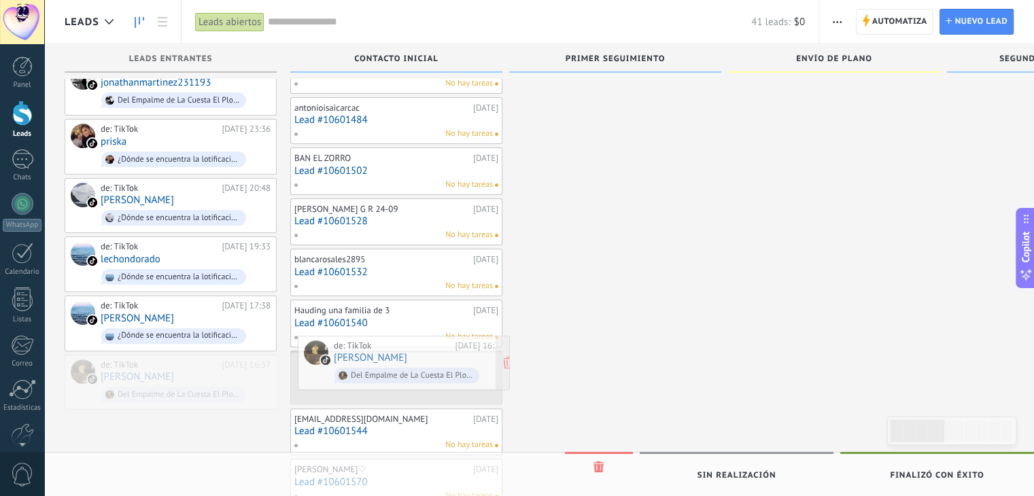
drag, startPoint x: 154, startPoint y: 362, endPoint x: 387, endPoint y: 353, distance: 233.4
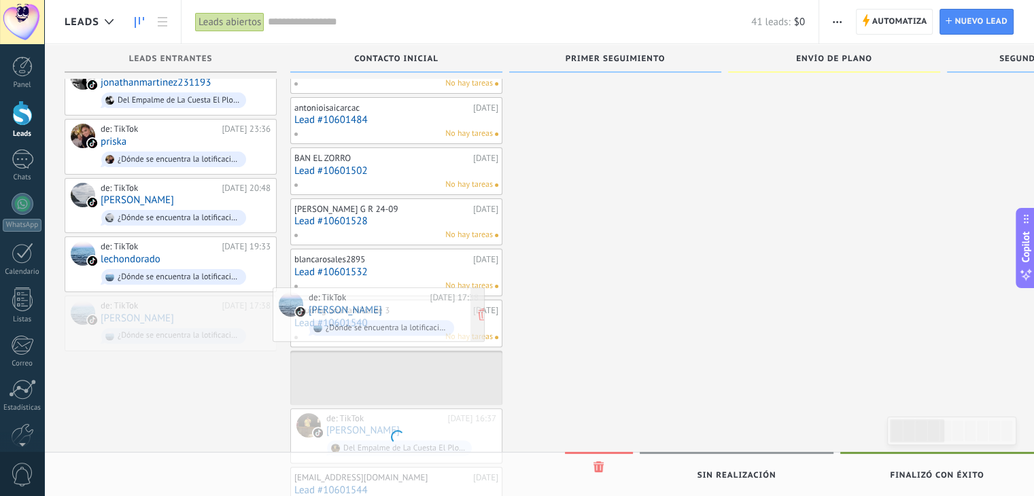
drag, startPoint x: 180, startPoint y: 305, endPoint x: 388, endPoint y: 305, distance: 208.1
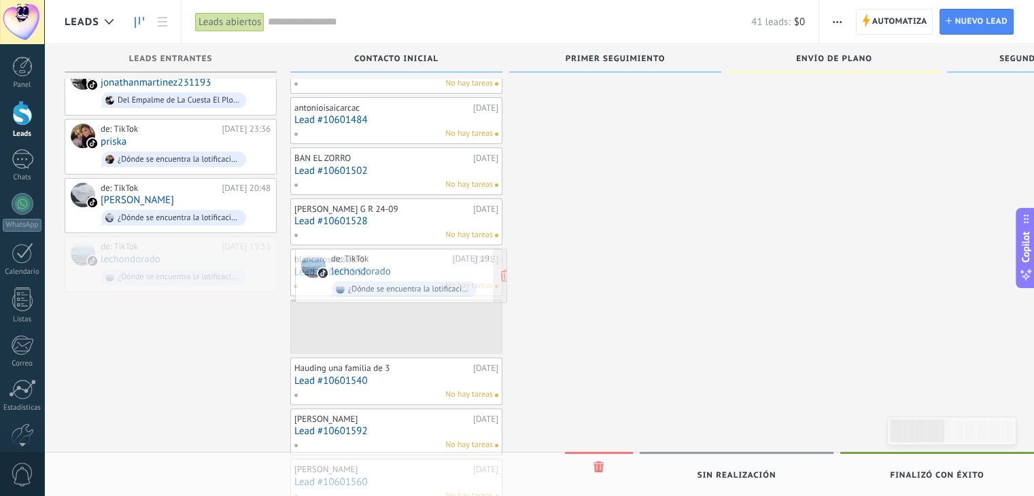
drag, startPoint x: 158, startPoint y: 251, endPoint x: 389, endPoint y: 271, distance: 232.0
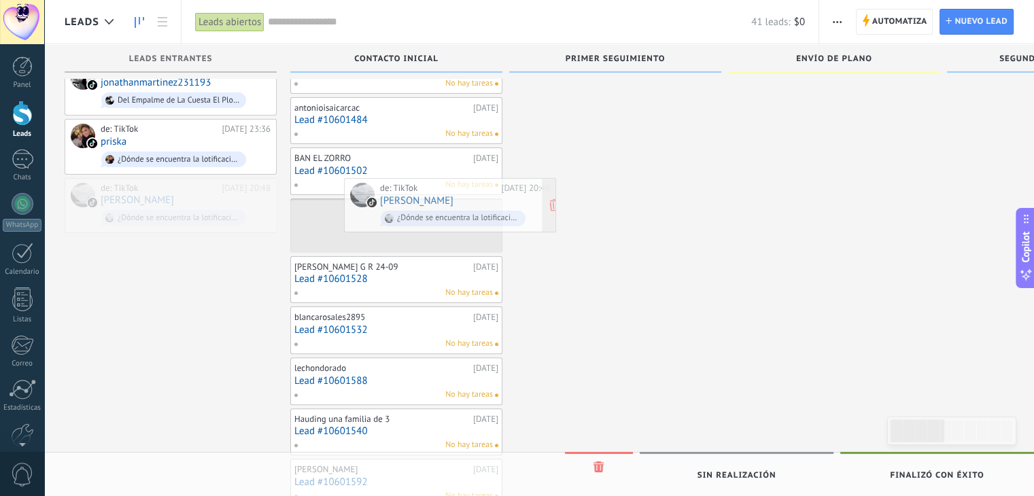
drag, startPoint x: 167, startPoint y: 188, endPoint x: 447, endPoint y: 195, distance: 279.5
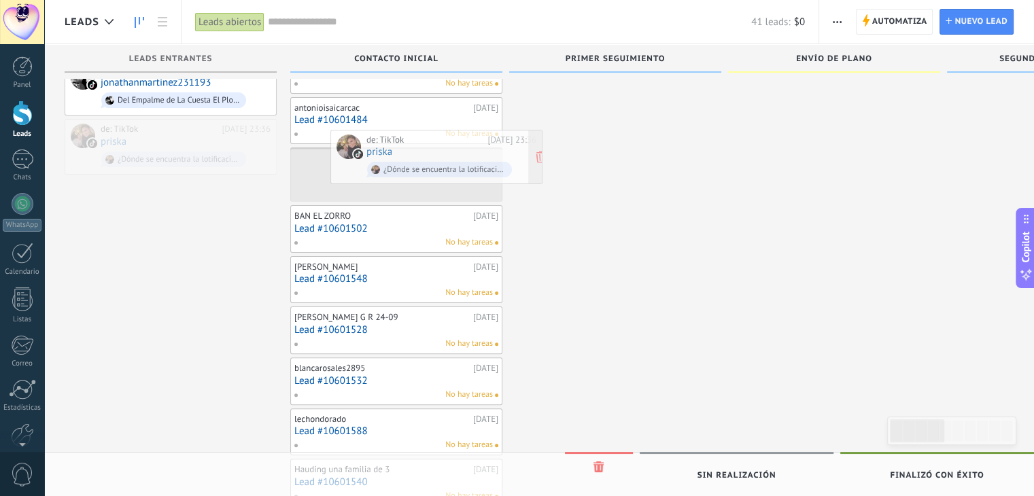
drag, startPoint x: 133, startPoint y: 130, endPoint x: 399, endPoint y: 146, distance: 266.4
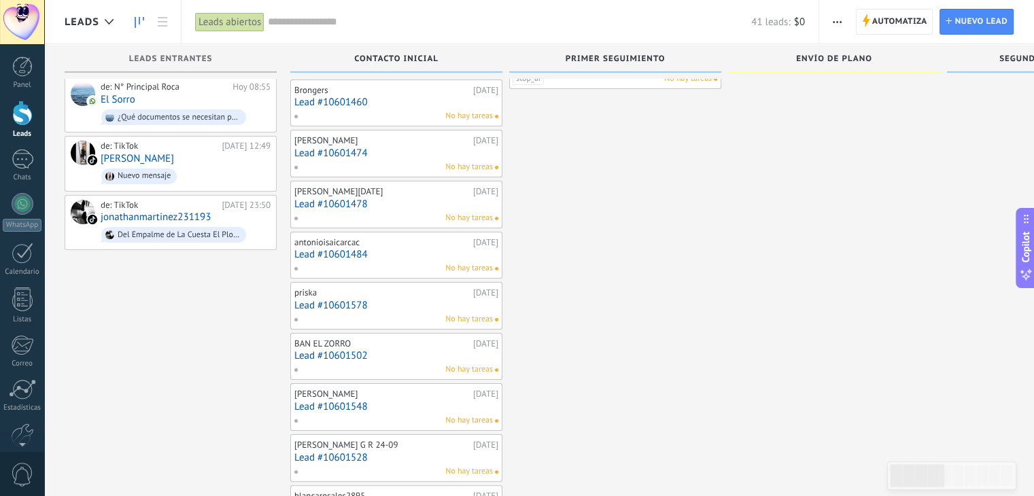
scroll to position [197, 0]
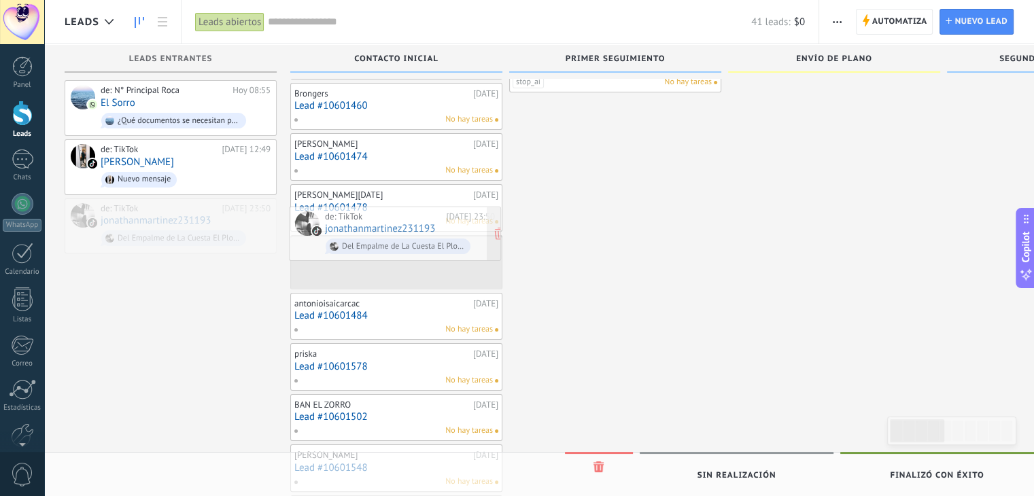
drag, startPoint x: 135, startPoint y: 209, endPoint x: 359, endPoint y: 222, distance: 224.7
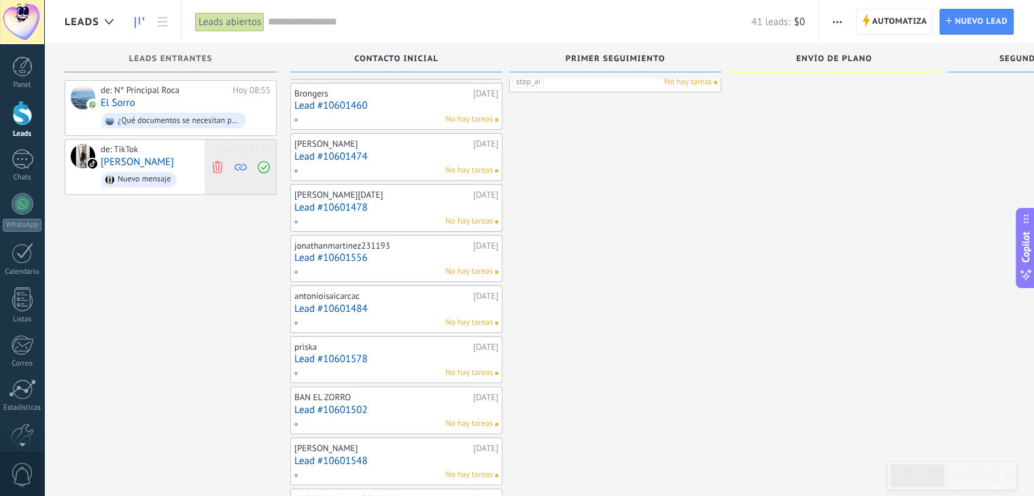
click at [218, 161] on icon at bounding box center [217, 166] width 12 height 12
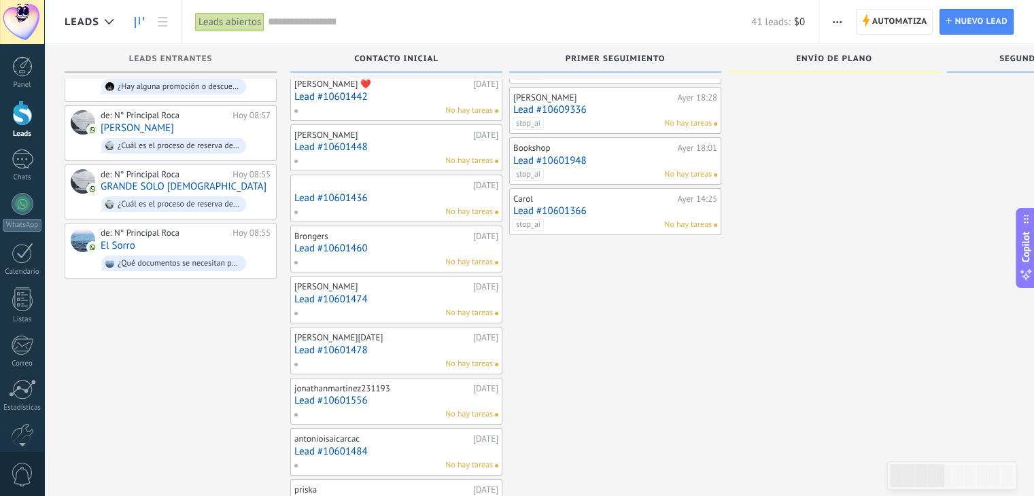
scroll to position [0, 0]
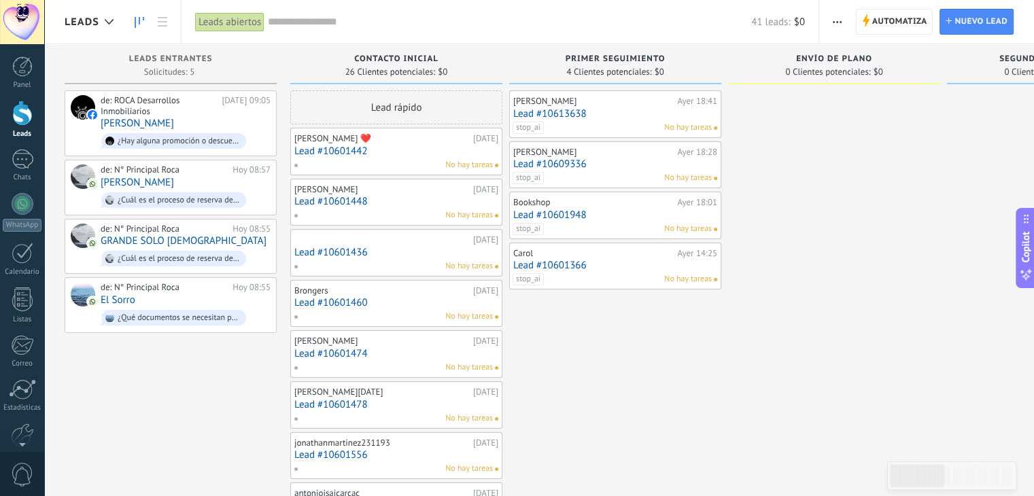
click at [229, 20] on div "Leads abiertos" at bounding box center [229, 22] width 69 height 20
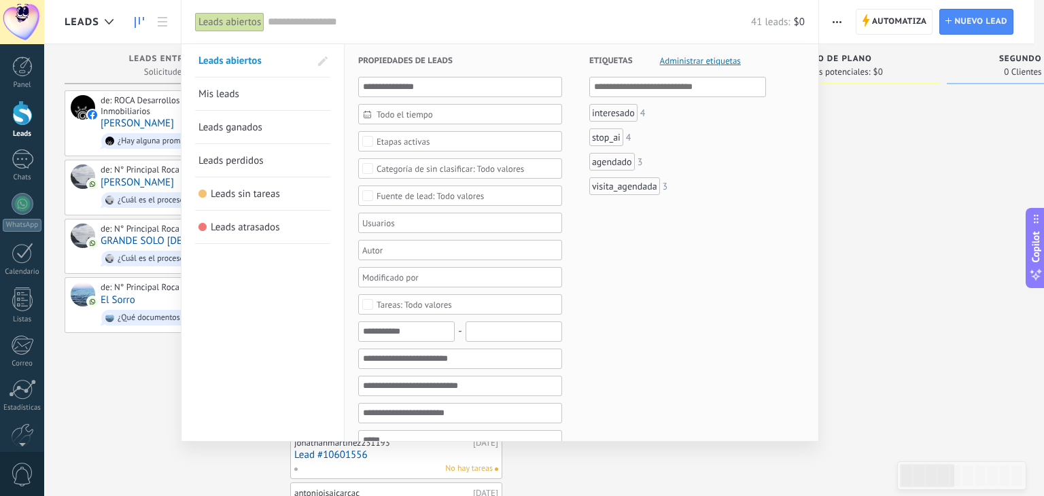
click at [906, 180] on div at bounding box center [522, 248] width 1044 height 496
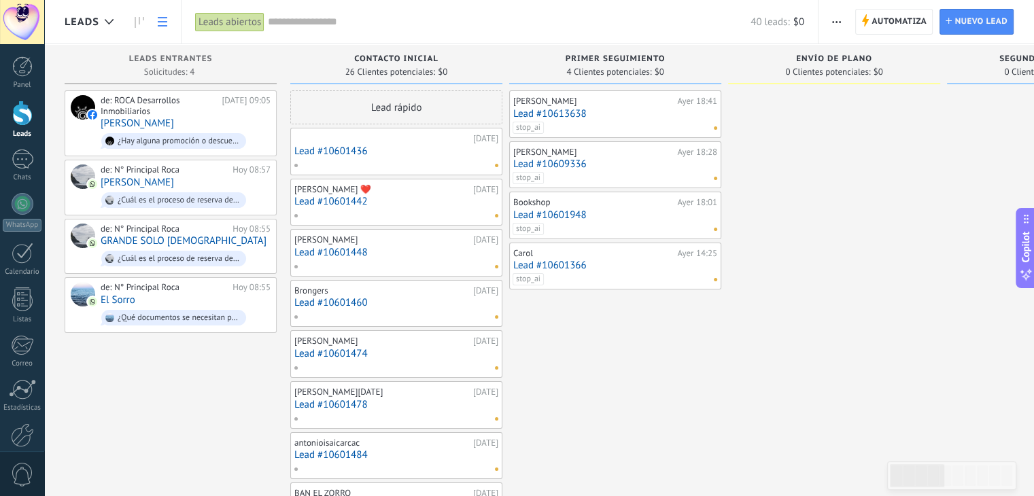
click at [161, 22] on use at bounding box center [163, 22] width 10 height 10
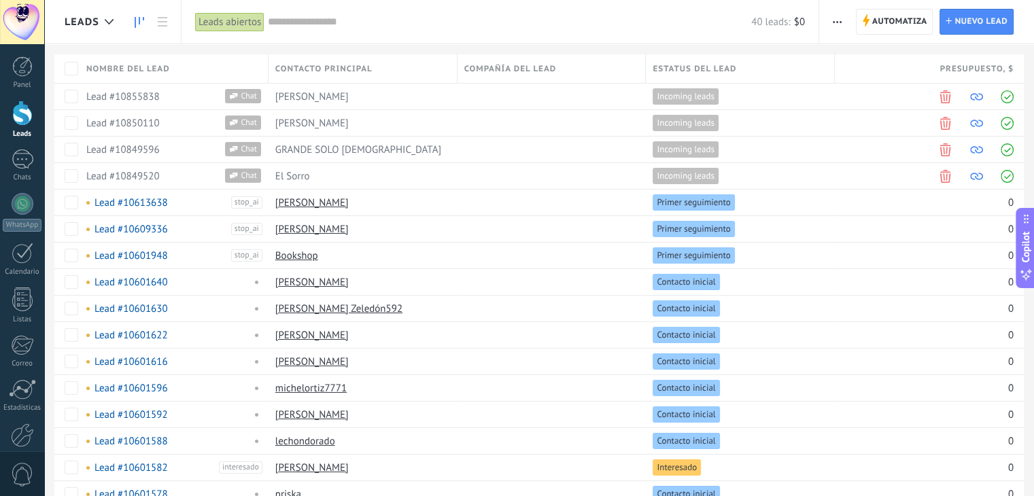
click at [139, 22] on use at bounding box center [140, 22] width 10 height 11
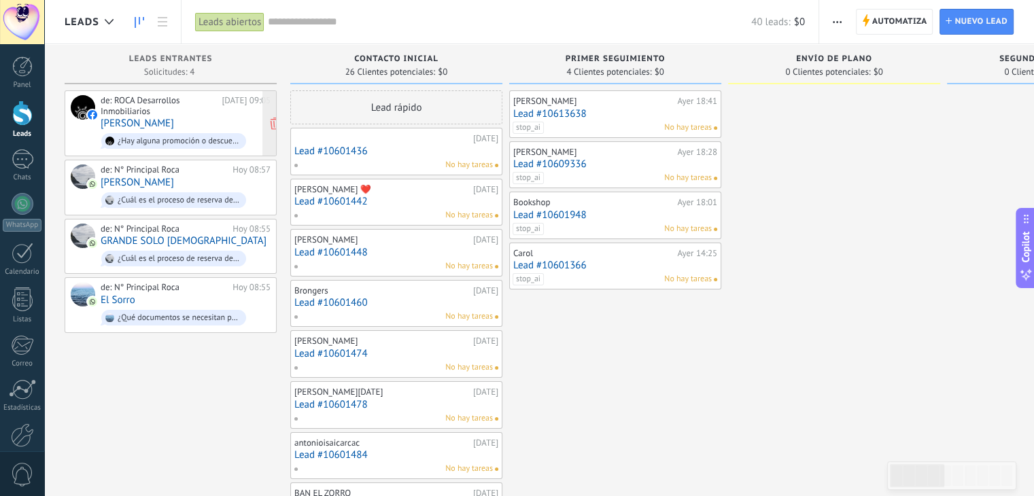
click at [201, 115] on div "de: ROCA Desarrollos Inmobiliarios" at bounding box center [159, 105] width 116 height 21
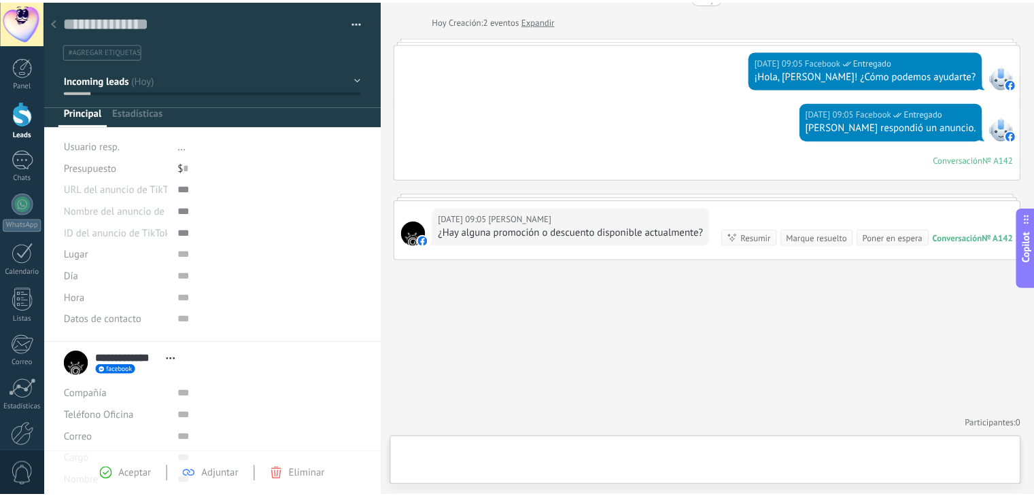
scroll to position [20, 0]
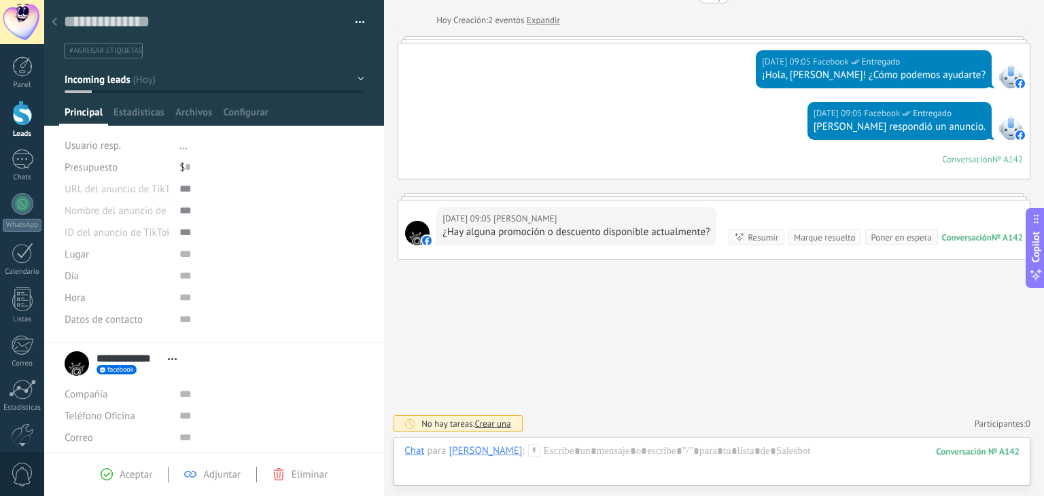
click at [28, 114] on div at bounding box center [22, 113] width 20 height 25
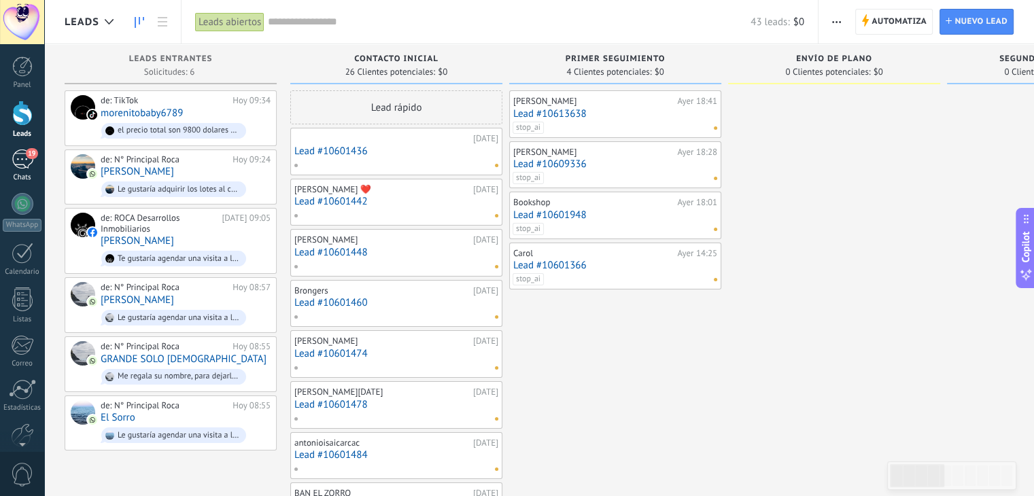
click at [13, 156] on div "19" at bounding box center [23, 160] width 22 height 20
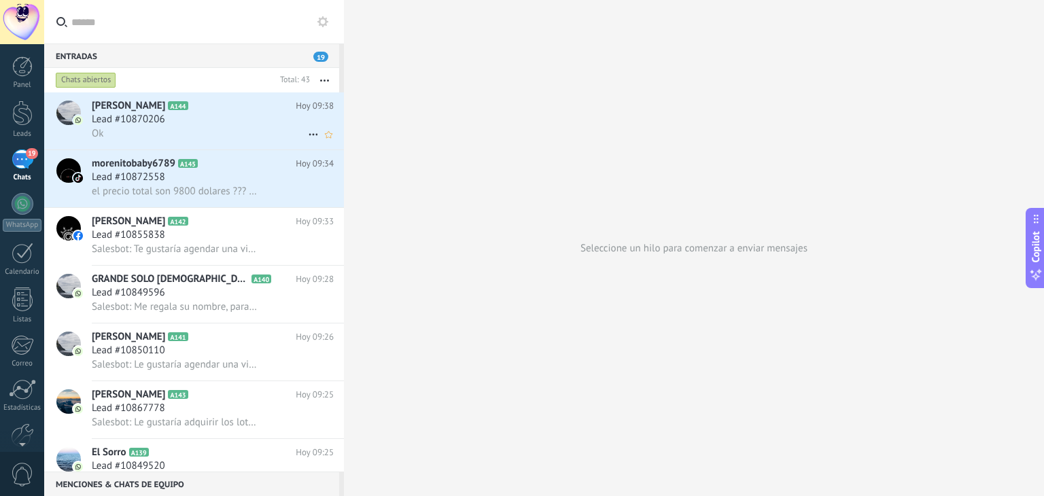
click at [206, 117] on div "Lead #10870206" at bounding box center [213, 120] width 242 height 14
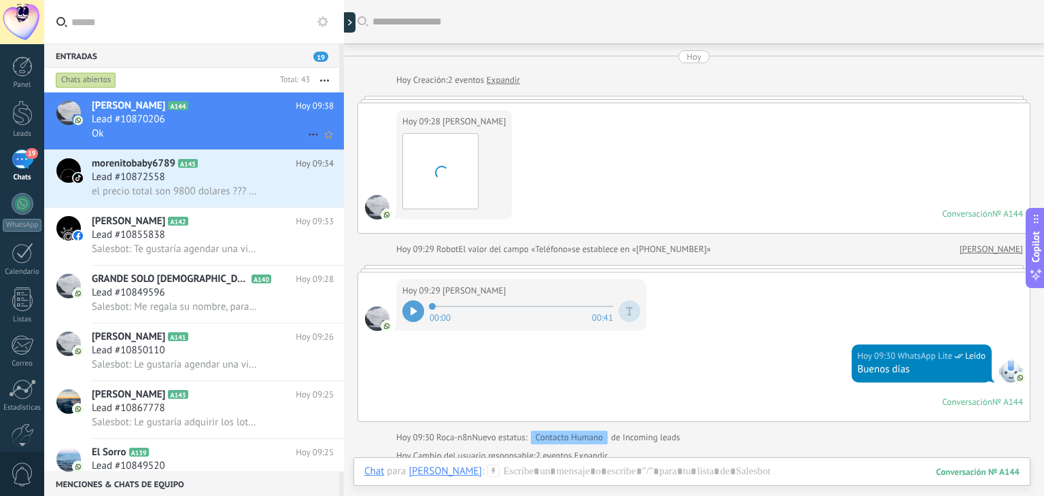
scroll to position [749, 0]
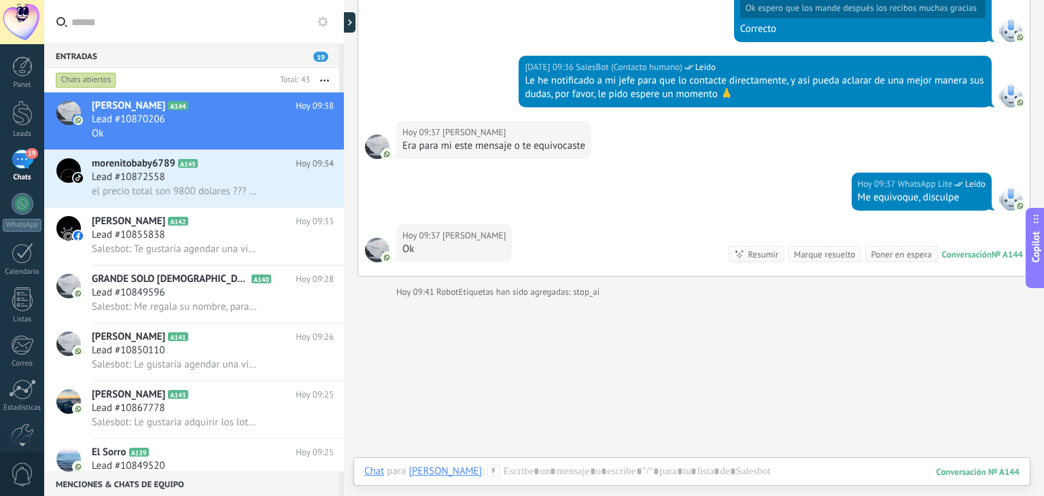
click at [323, 85] on button "button" at bounding box center [324, 80] width 29 height 24
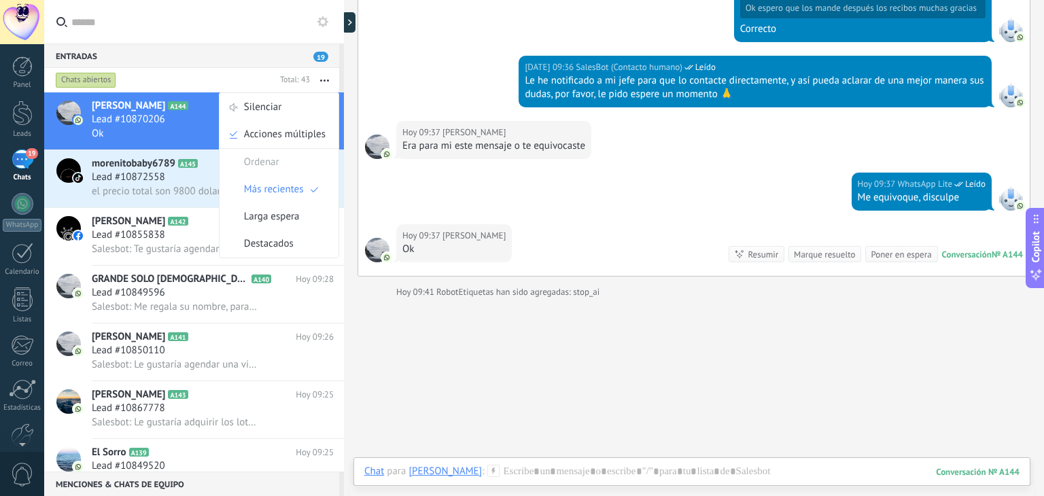
click at [323, 85] on button "button" at bounding box center [324, 80] width 29 height 24
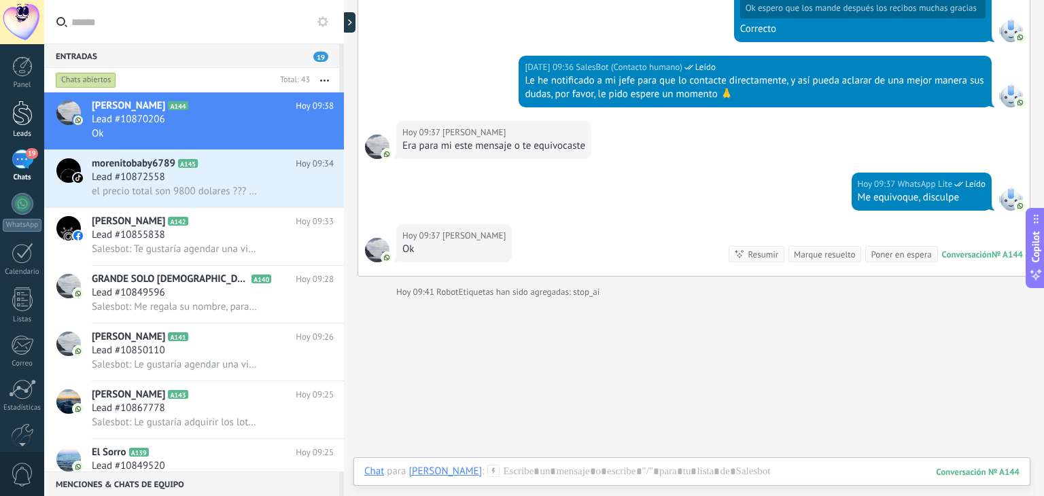
click at [21, 120] on div at bounding box center [22, 113] width 20 height 25
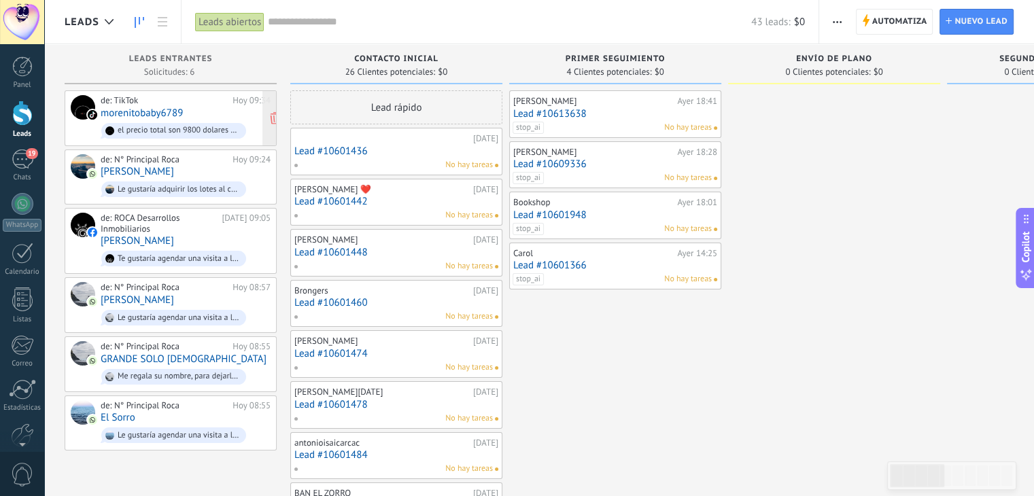
click at [133, 109] on link "morenitobaby6789" at bounding box center [142, 113] width 82 height 12
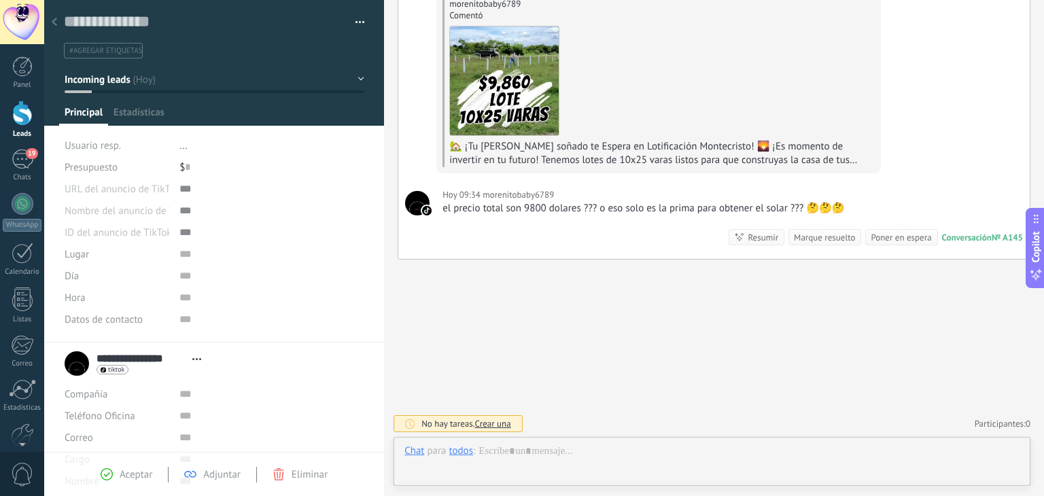
scroll to position [20, 0]
click at [508, 452] on div at bounding box center [712, 465] width 615 height 41
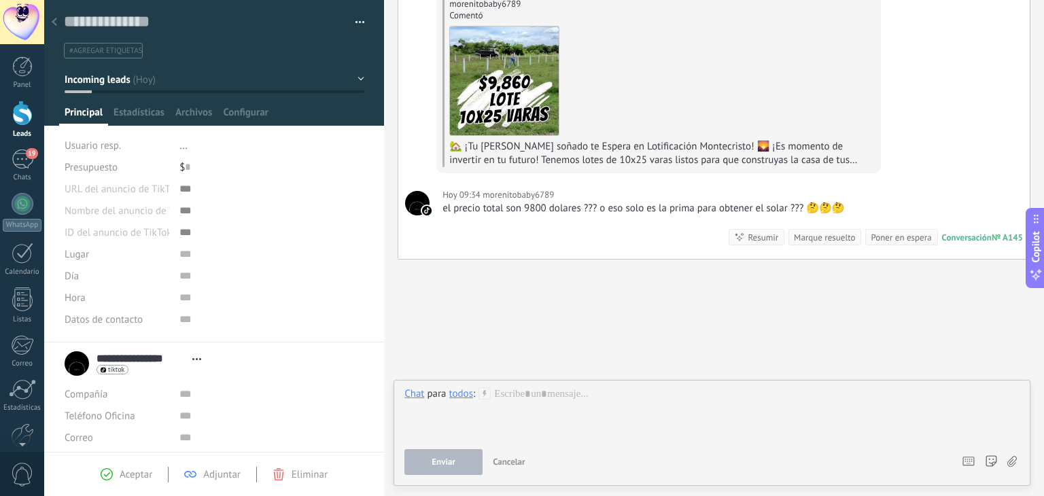
click at [508, 452] on button "Cancelar" at bounding box center [510, 462] width 44 height 26
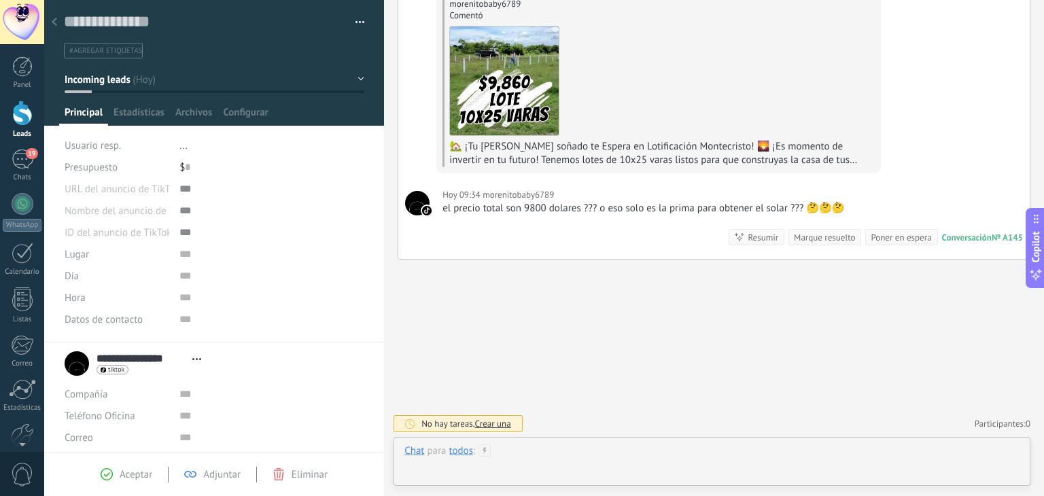
click at [508, 452] on div at bounding box center [712, 465] width 615 height 41
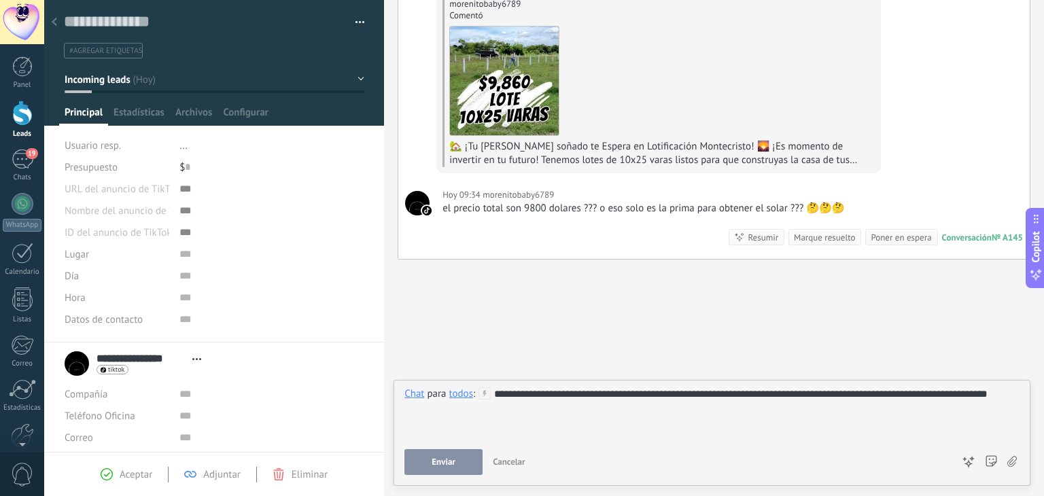
click at [451, 466] on span "Enviar" at bounding box center [444, 463] width 24 height 10
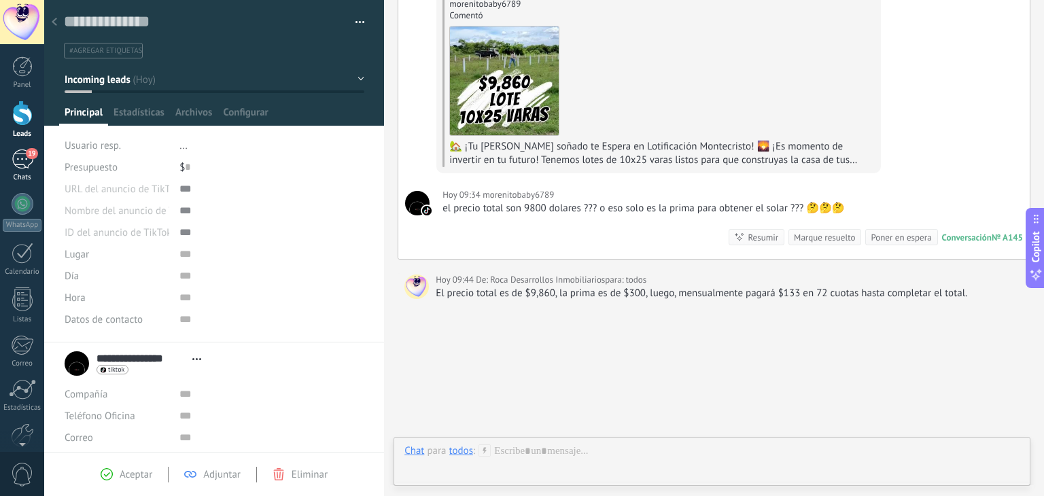
click at [21, 154] on div "19" at bounding box center [23, 160] width 22 height 20
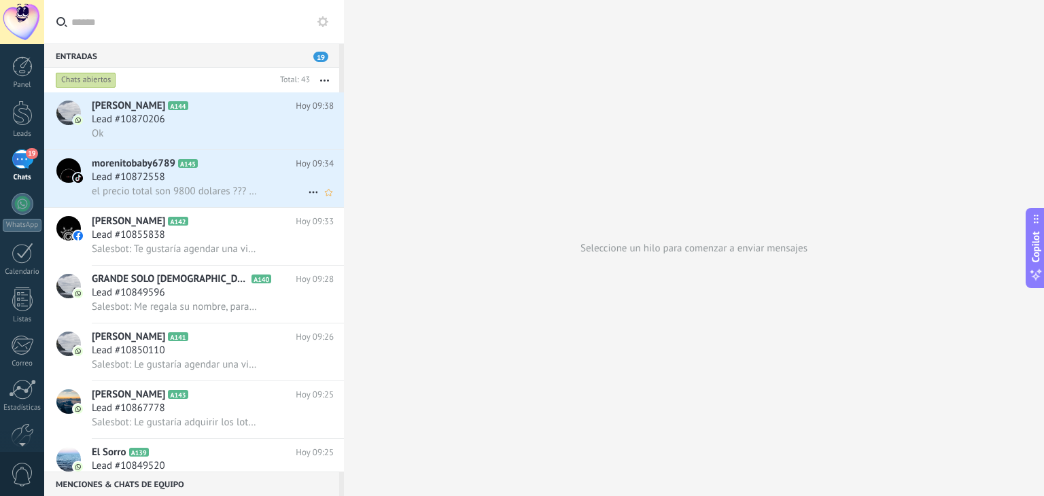
click at [252, 182] on div "Lead #10872558" at bounding box center [213, 178] width 242 height 14
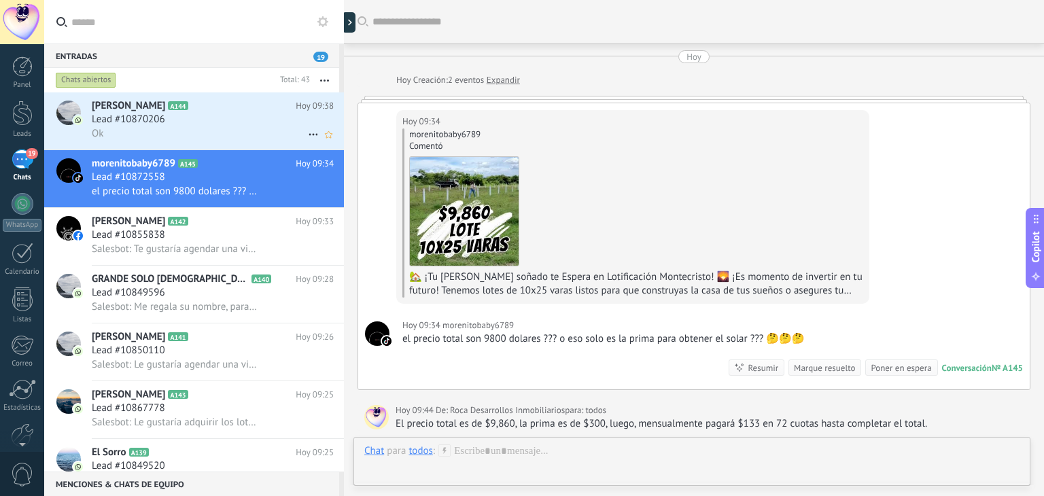
click at [168, 129] on div "Ok" at bounding box center [213, 133] width 242 height 14
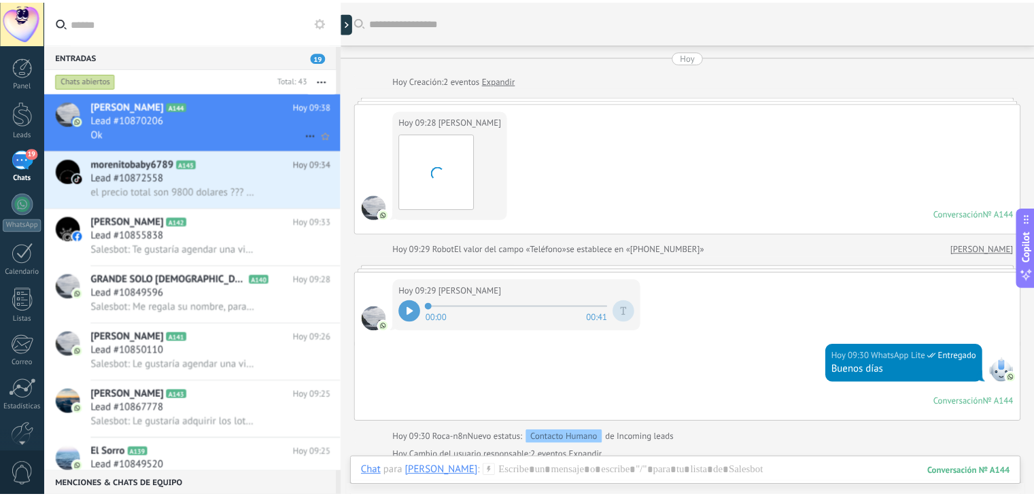
scroll to position [749, 0]
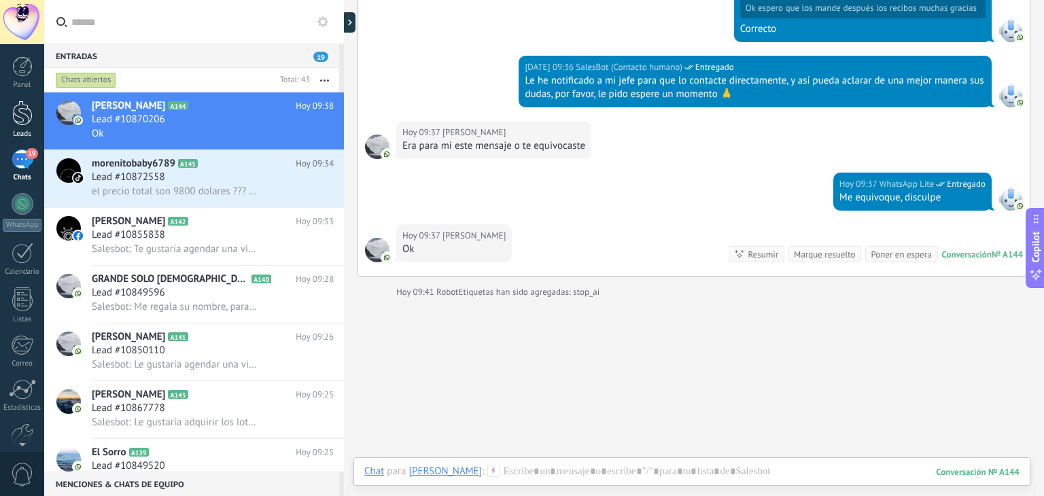
click at [16, 115] on div at bounding box center [22, 113] width 20 height 25
